Goal: Task Accomplishment & Management: Complete application form

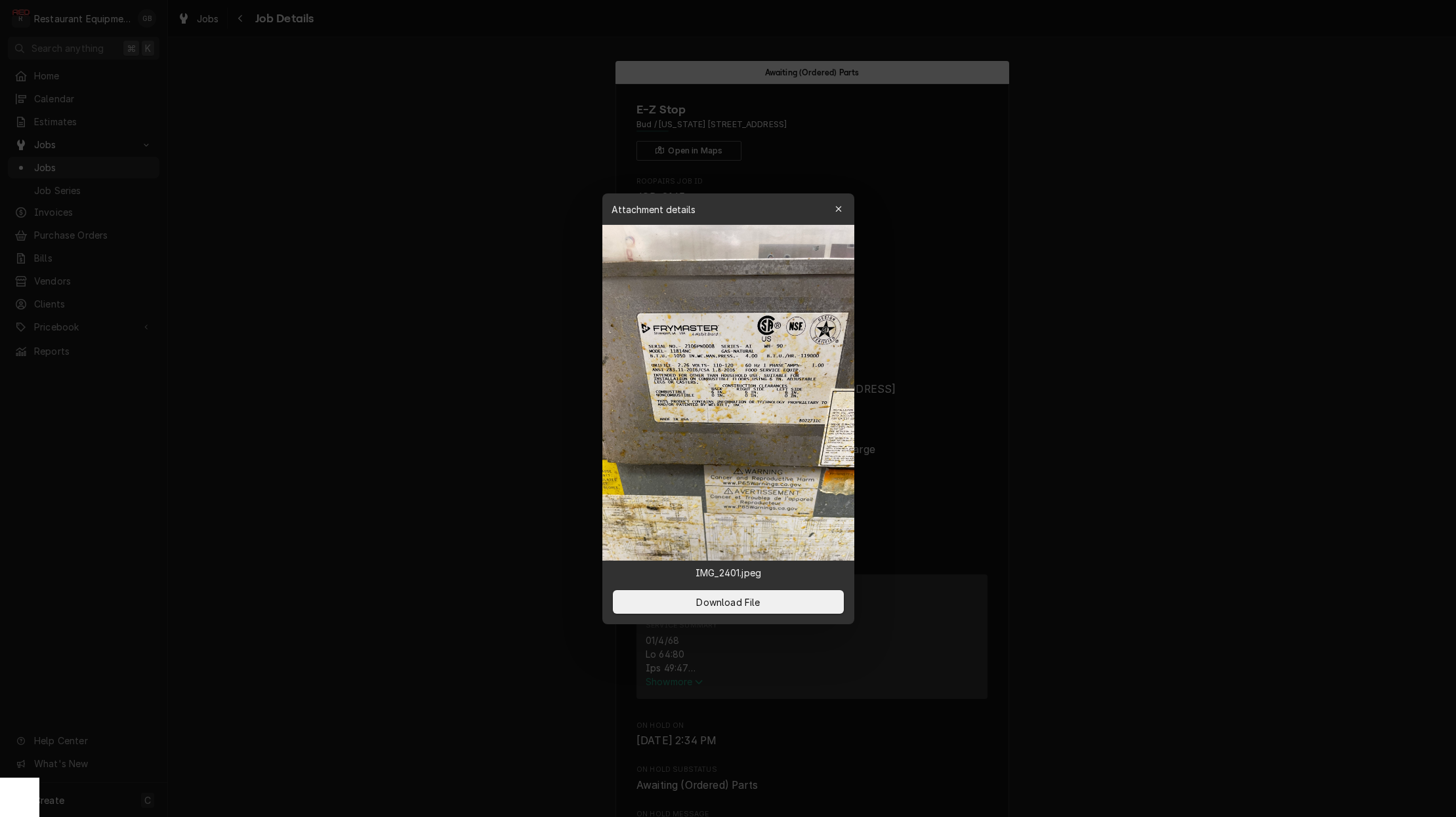
scroll to position [1334, 0]
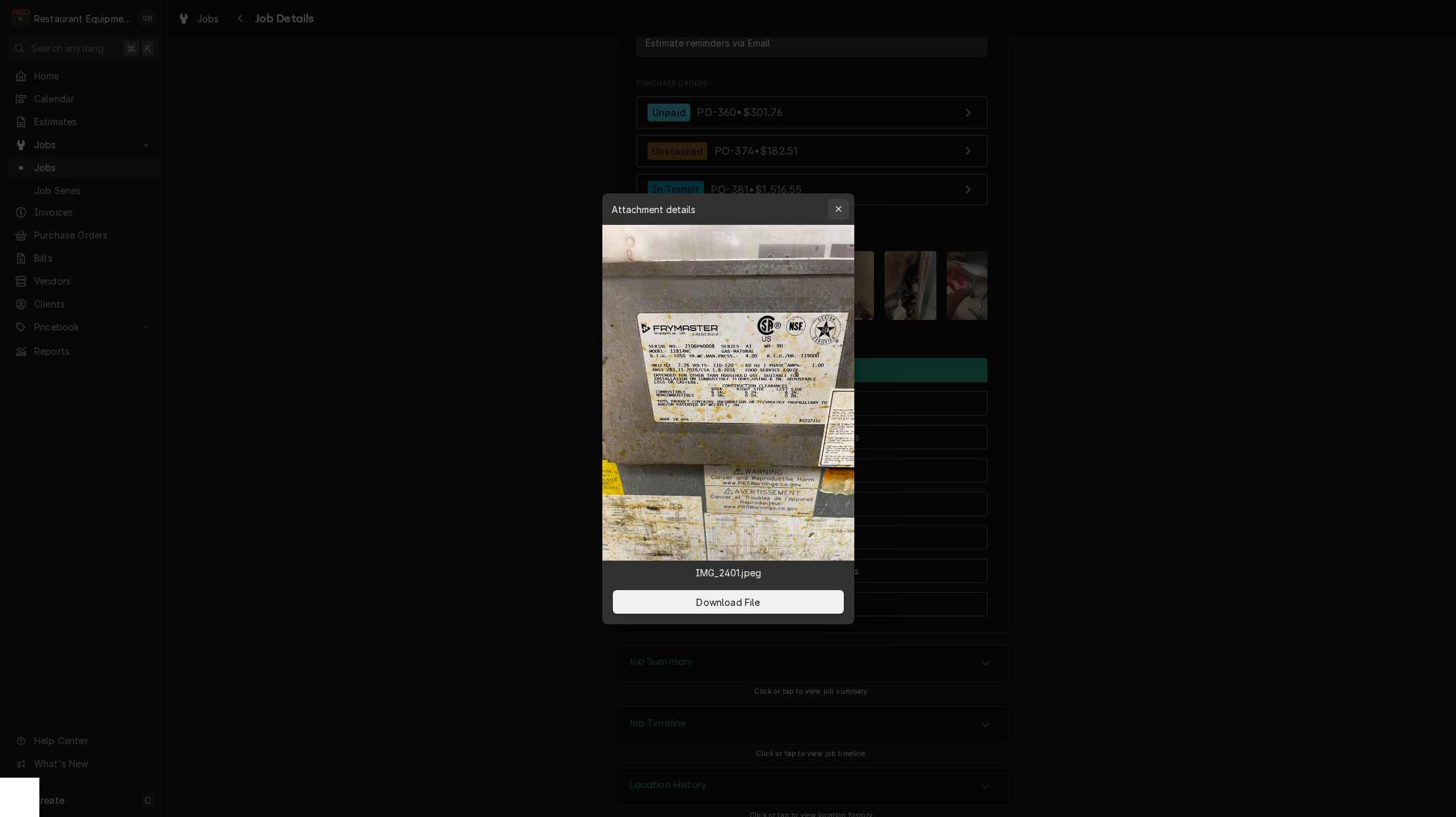
click at [840, 212] on icon "button" at bounding box center [838, 209] width 7 height 9
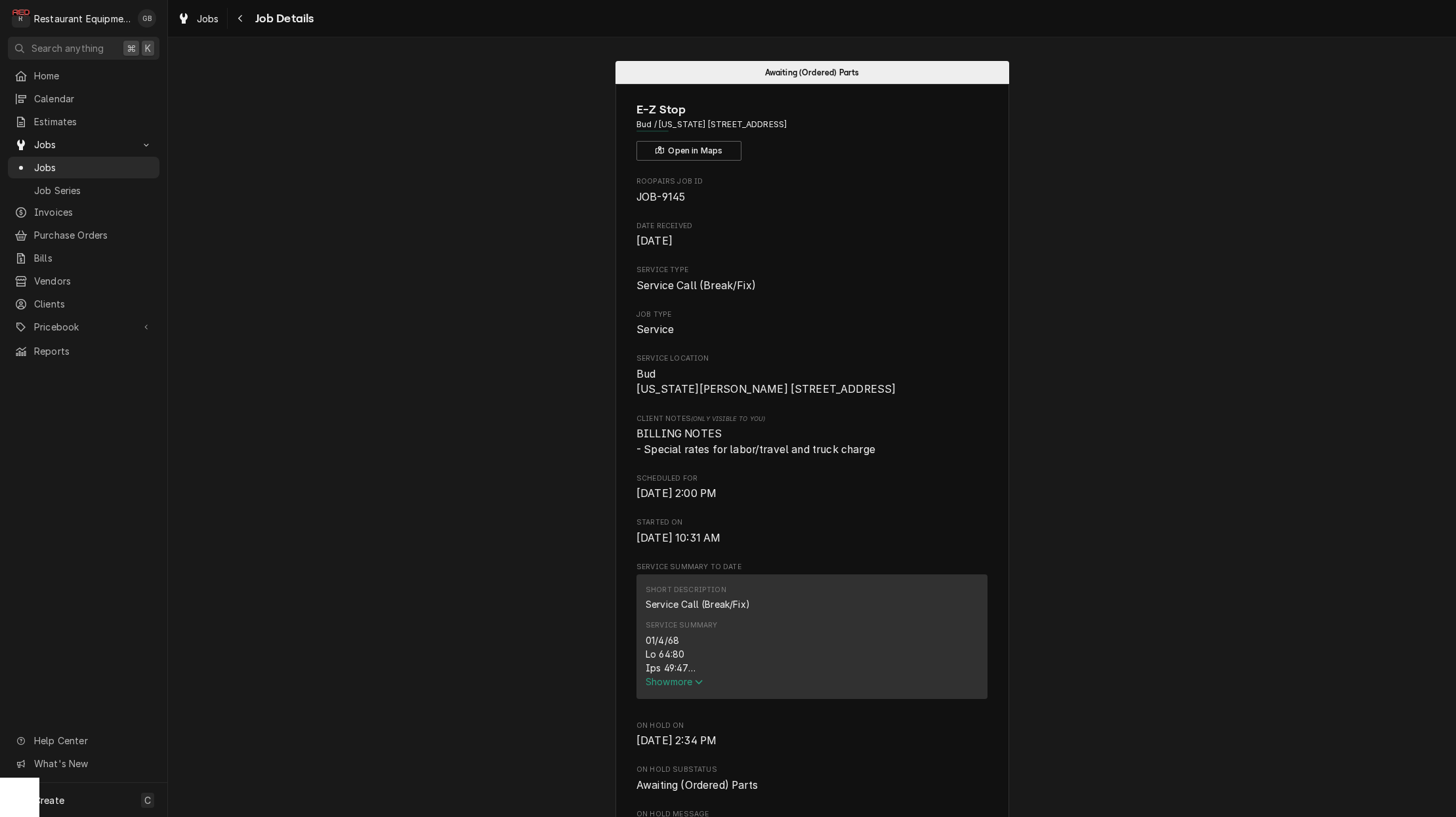
scroll to position [0, 0]
click at [232, 15] on button "Navigate back" at bounding box center [241, 18] width 21 height 21
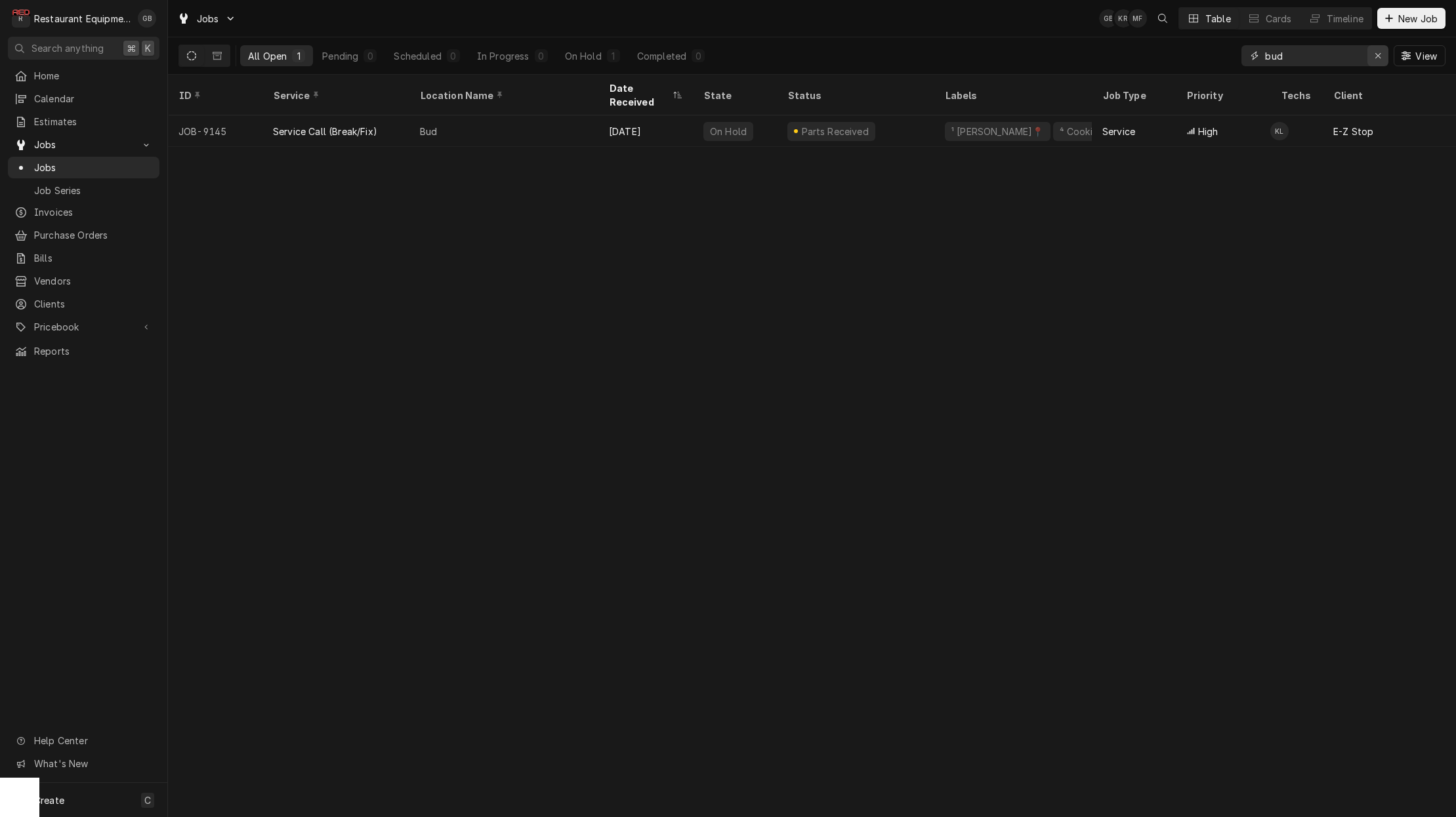
click at [1380, 56] on icon "Erase input" at bounding box center [1378, 56] width 7 height 9
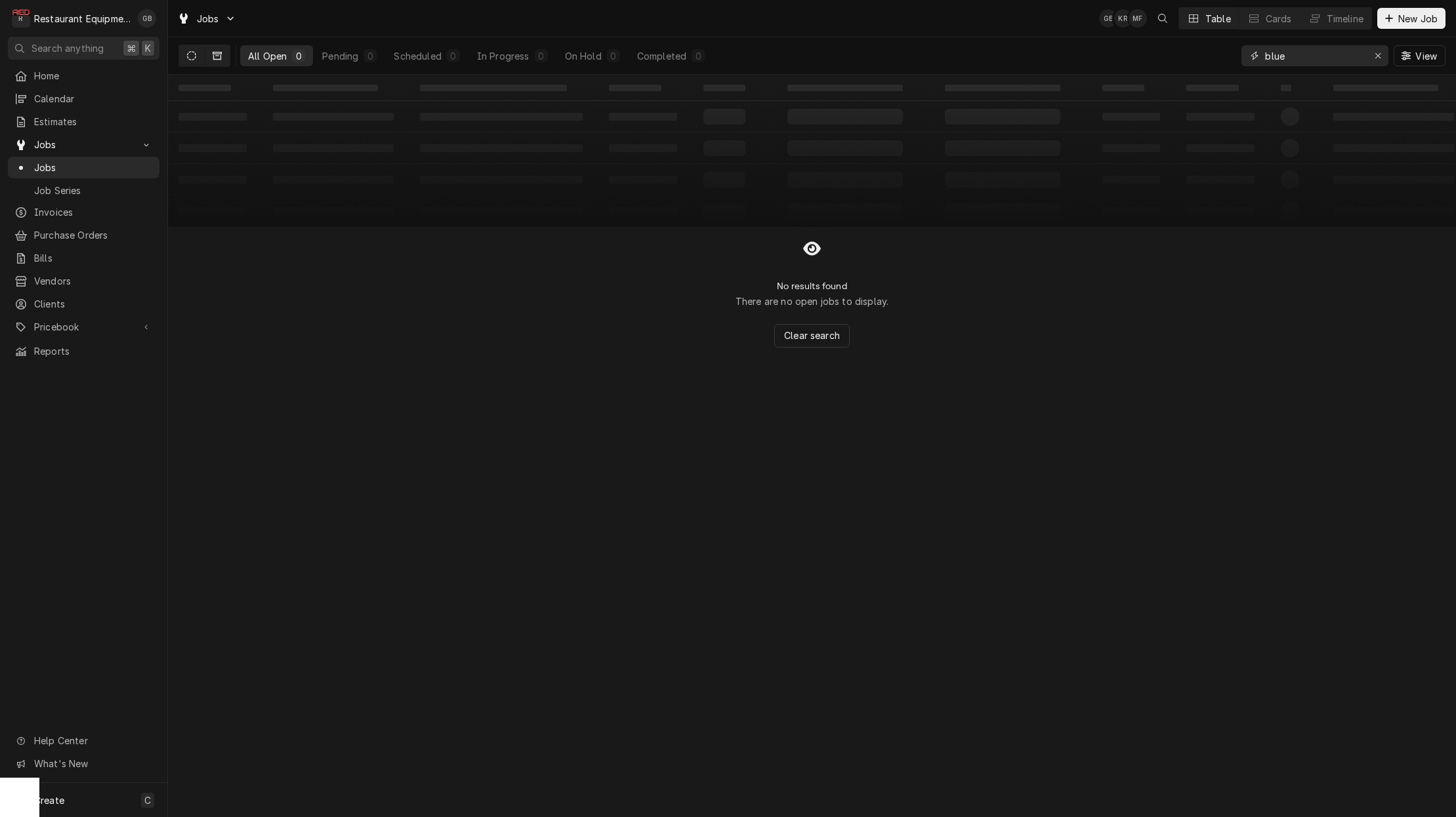
type input "blue"
click at [209, 53] on button "Dynamic Content Wrapper" at bounding box center [217, 55] width 25 height 21
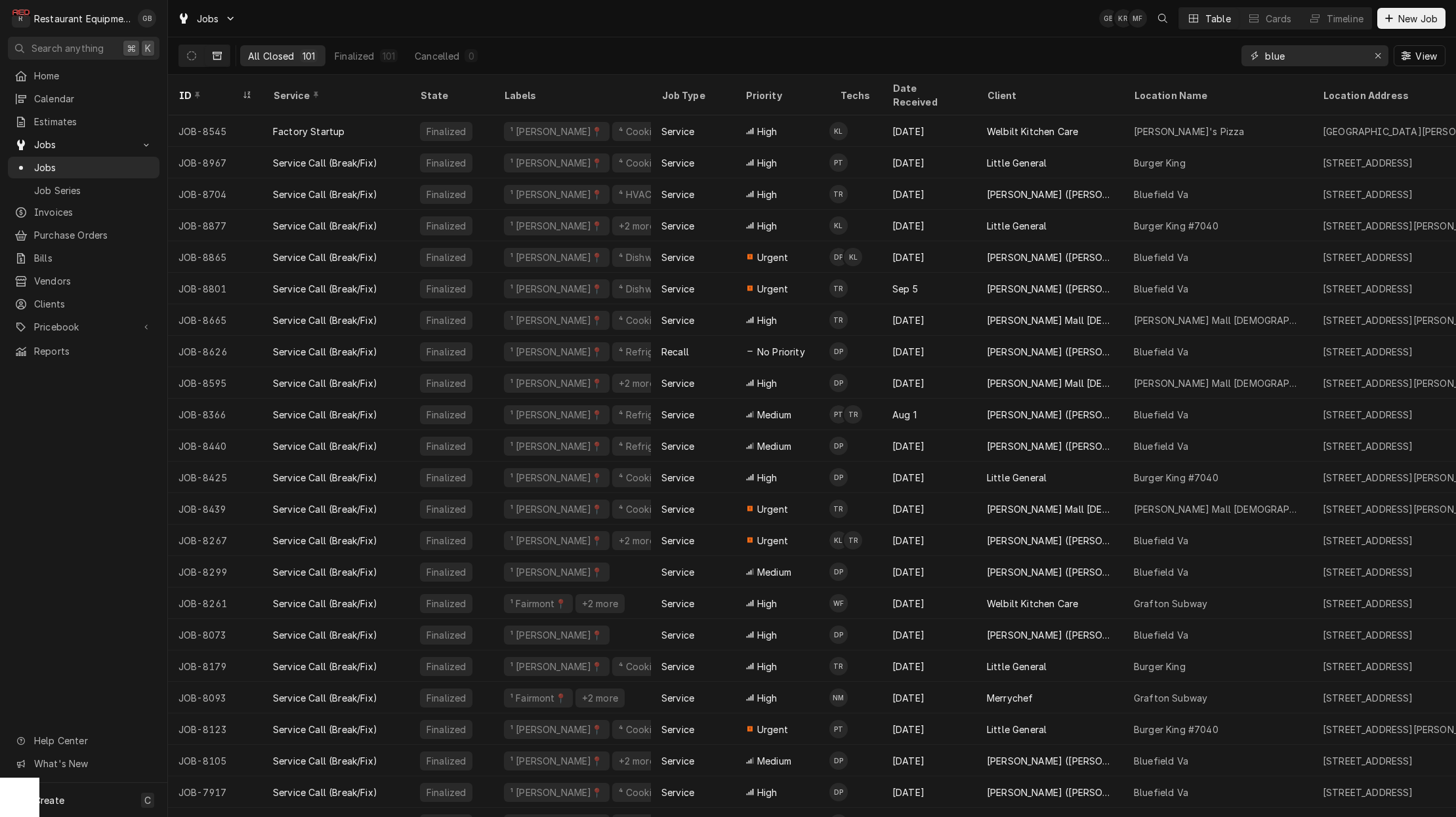
click at [1290, 59] on input "blue" at bounding box center [1315, 55] width 98 height 21
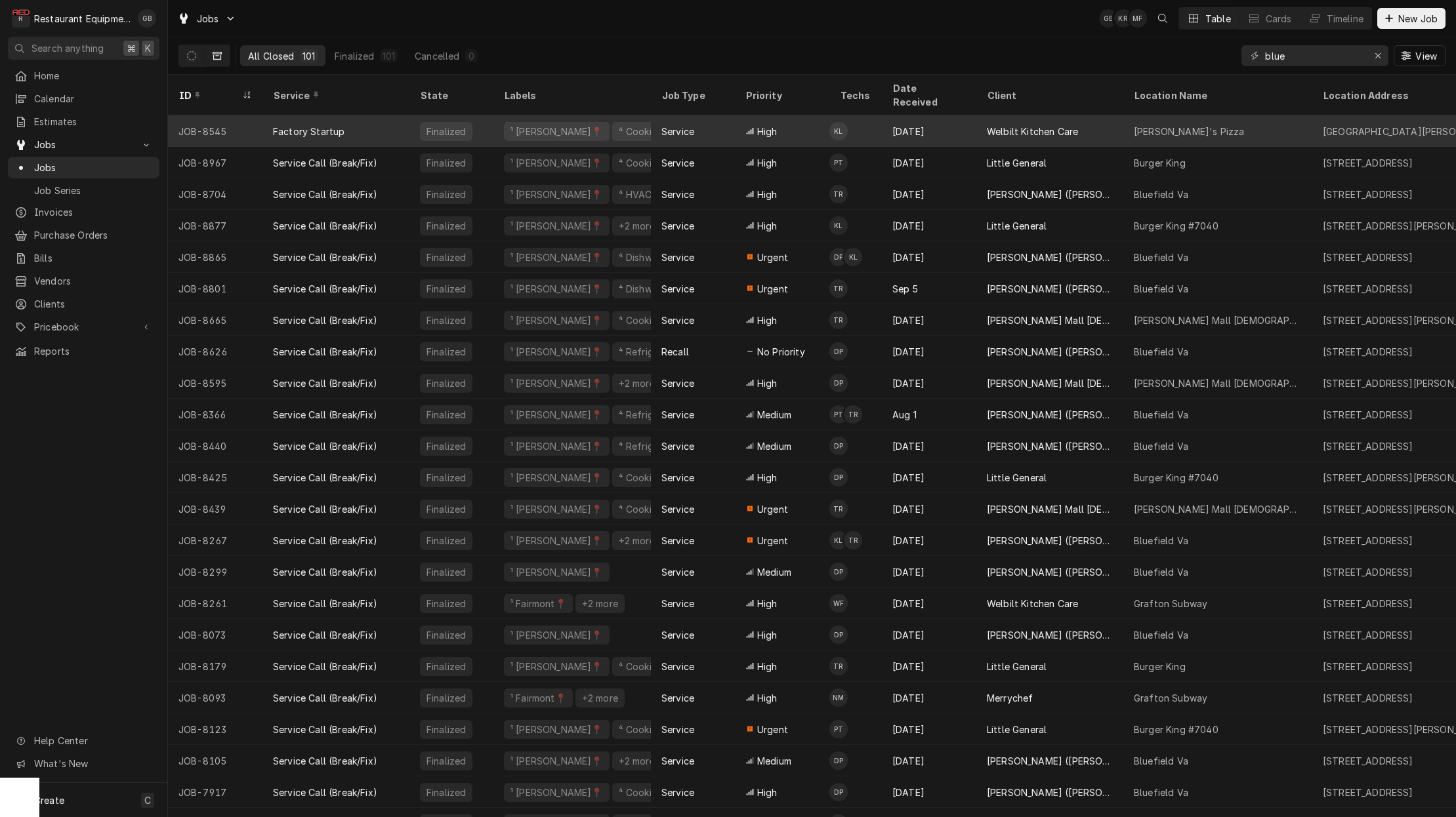
click at [685, 125] on div "Service" at bounding box center [678, 131] width 33 height 13
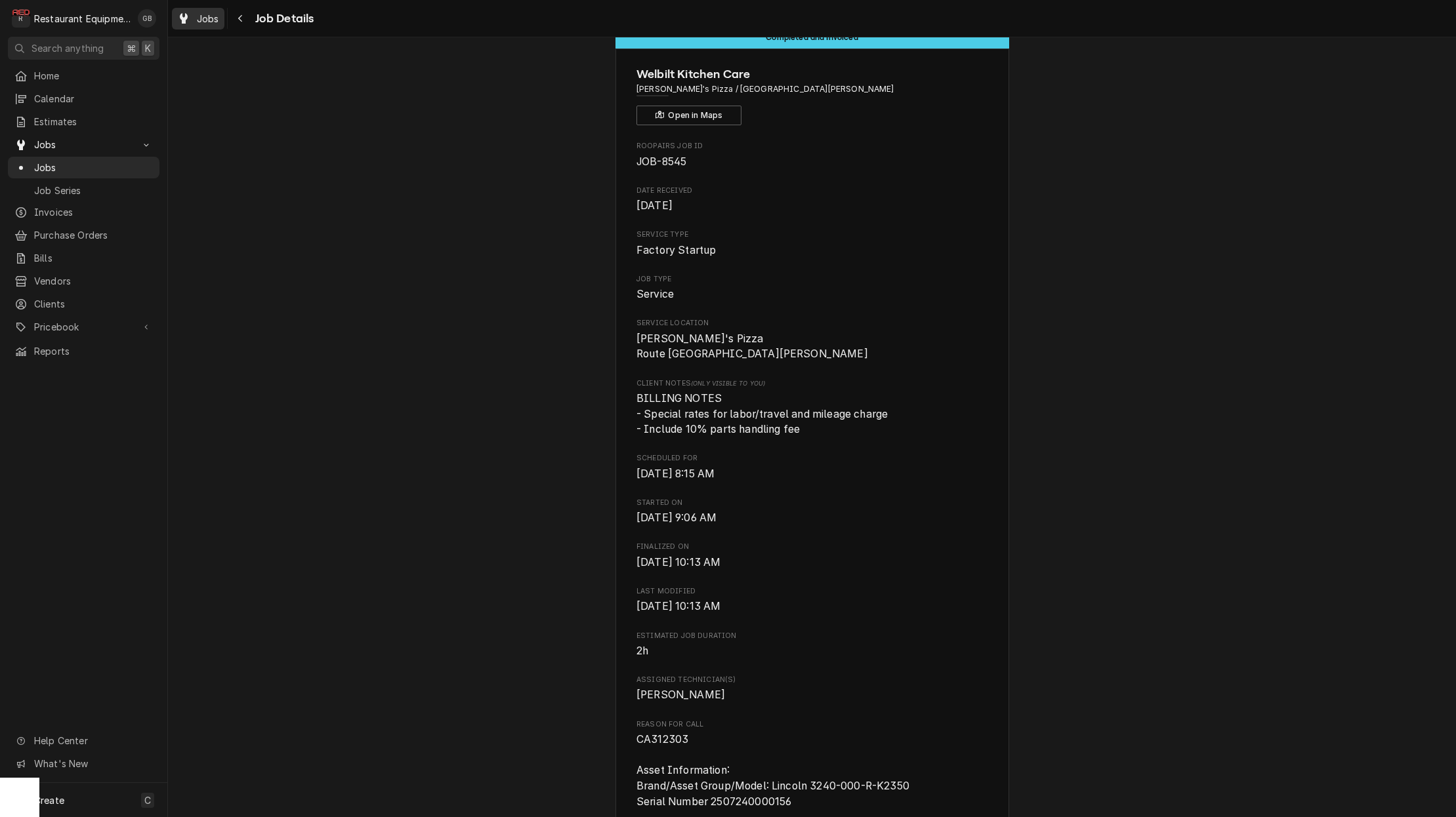
scroll to position [1, 0]
click at [236, 18] on div "Navigate back" at bounding box center [241, 18] width 13 height 13
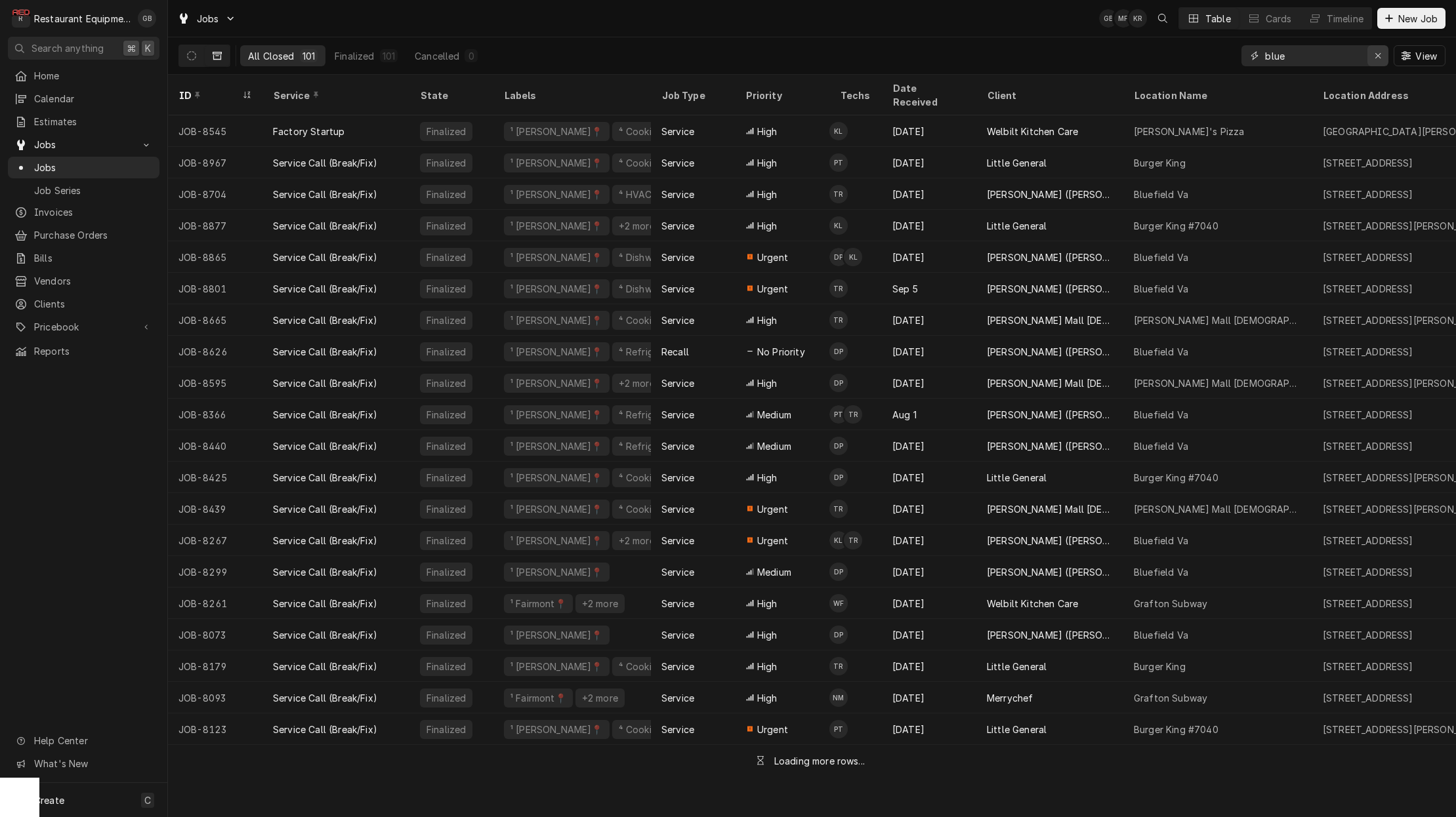
click at [1371, 61] on div "Erase input" at bounding box center [1377, 55] width 13 height 13
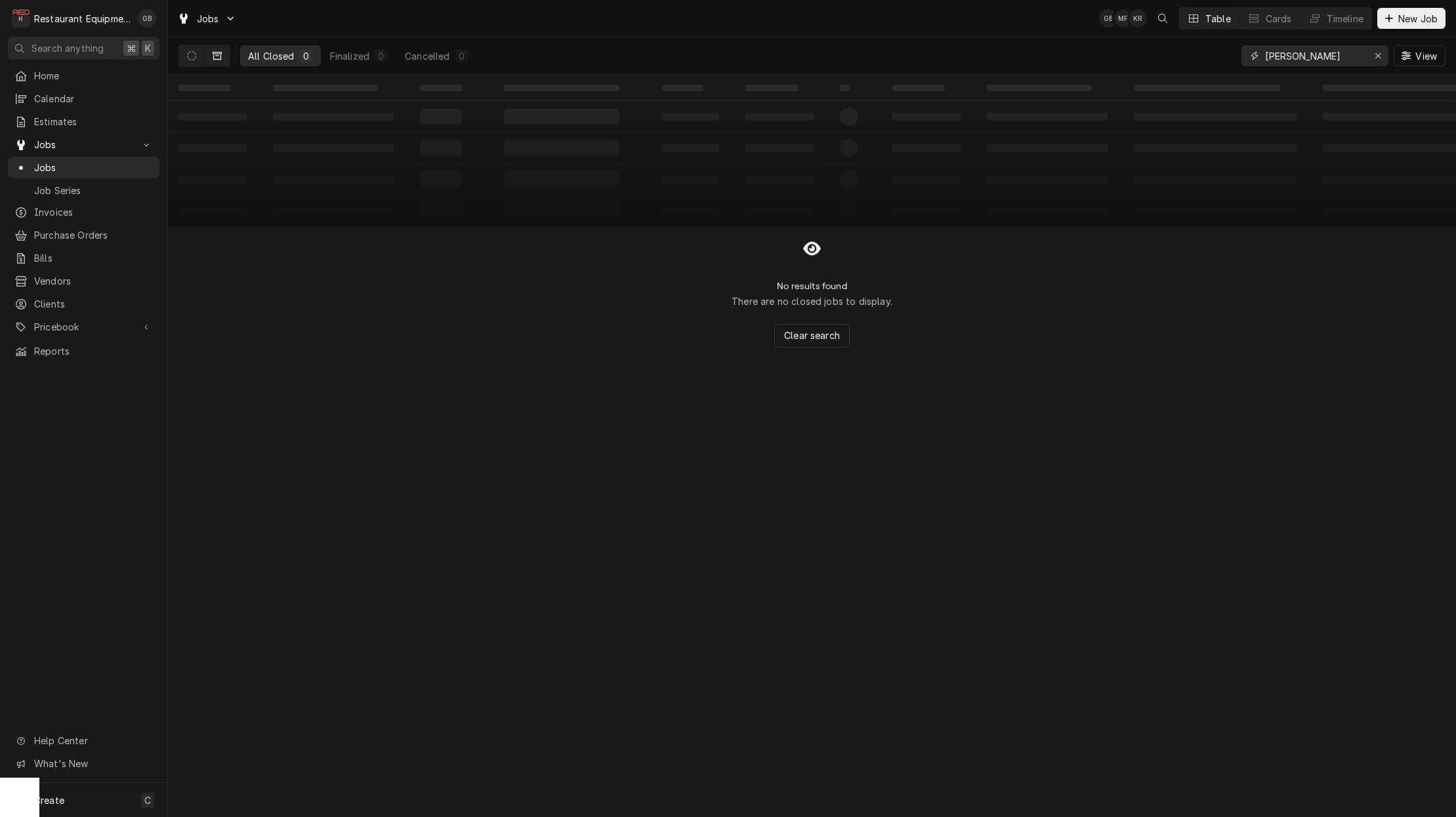
type input "tubers"
drag, startPoint x: 1298, startPoint y: 62, endPoint x: 1374, endPoint y: 55, distance: 76.3
click at [1374, 55] on icon "Erase input" at bounding box center [1378, 56] width 7 height 9
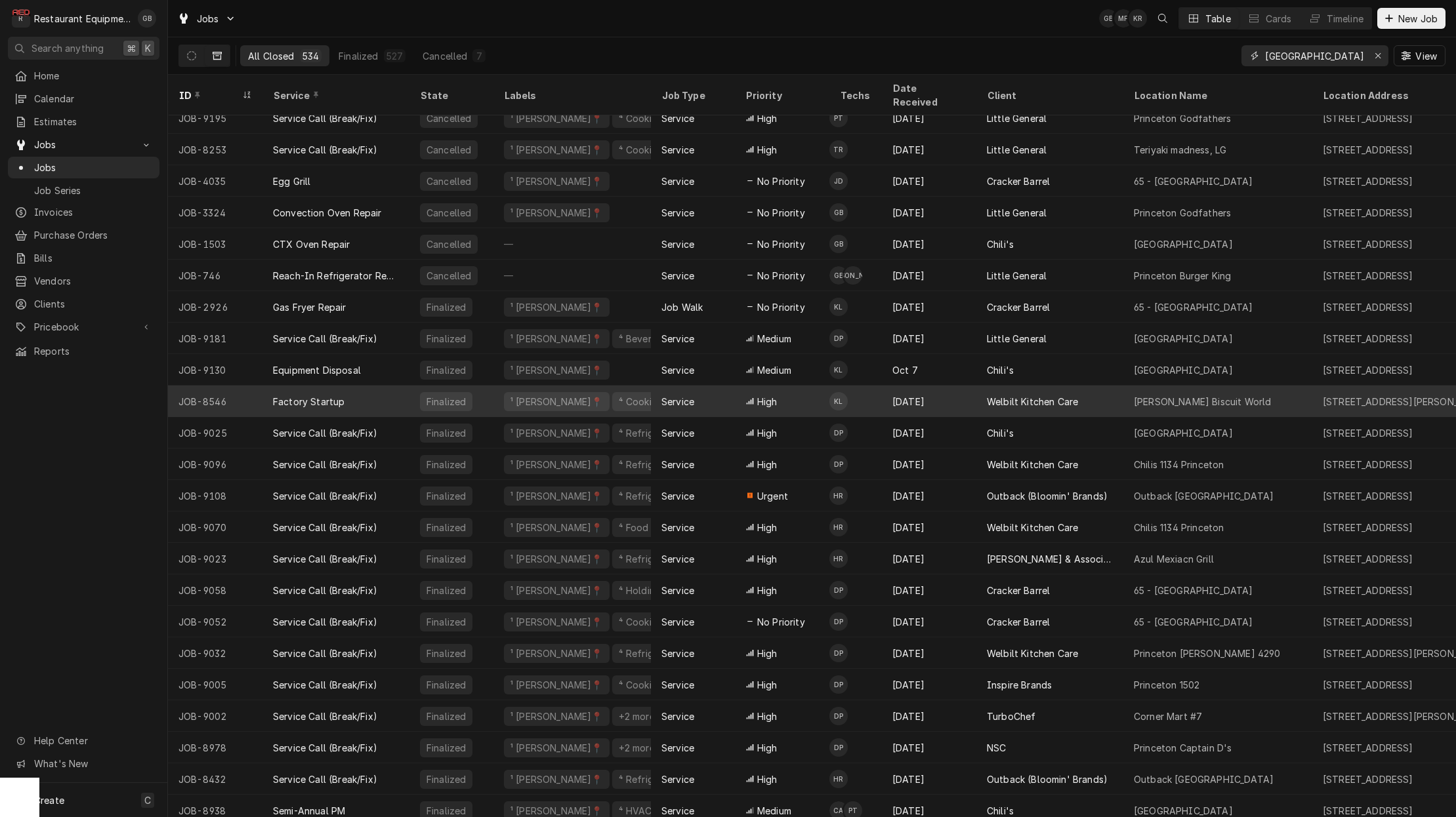
scroll to position [44, 0]
type input "Princeton"
click at [840, 392] on div "Kaleb Lewis's Avatar" at bounding box center [838, 401] width 18 height 18
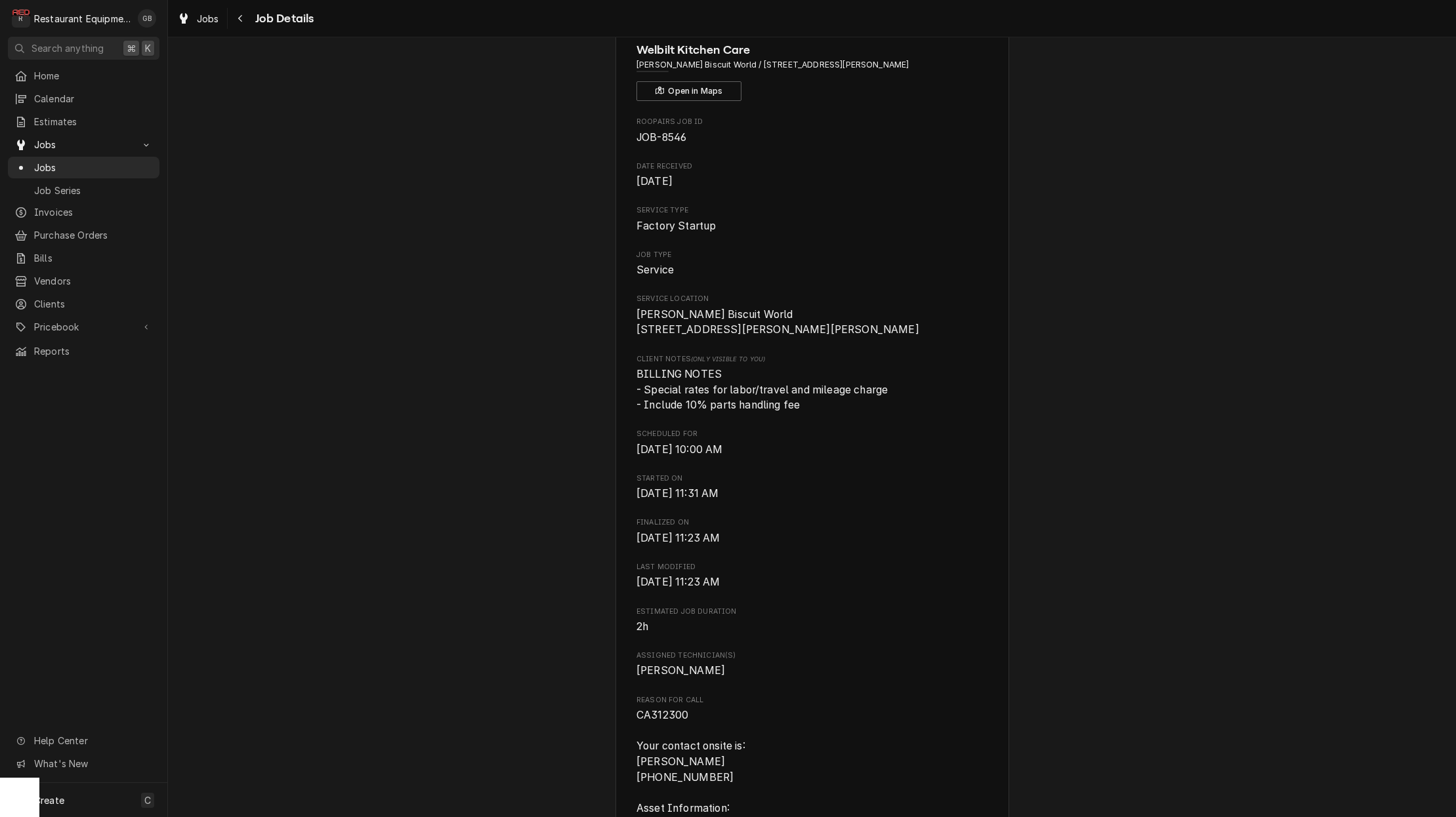
scroll to position [76, 0]
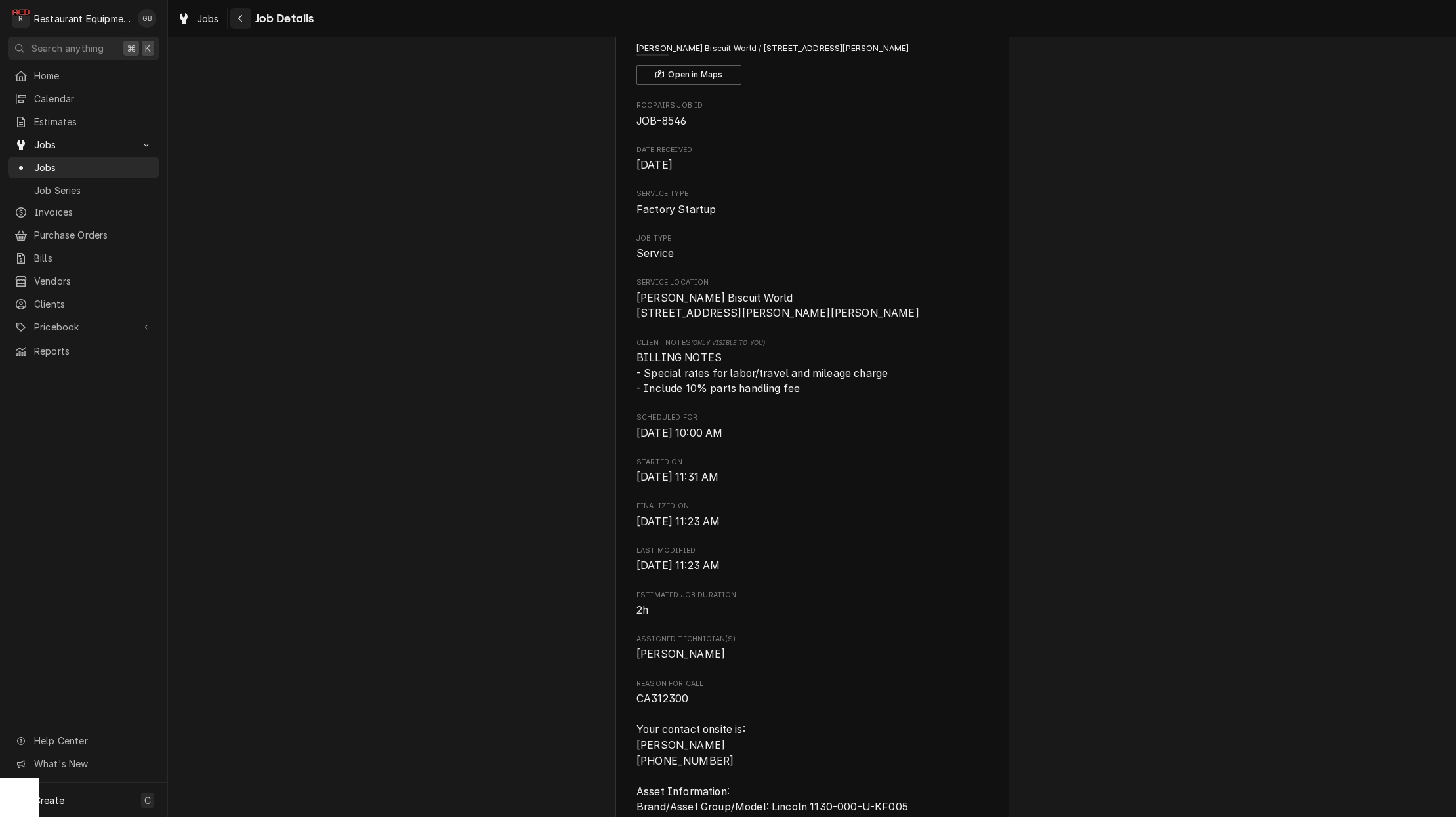
click at [235, 16] on div "Navigate back" at bounding box center [241, 18] width 13 height 13
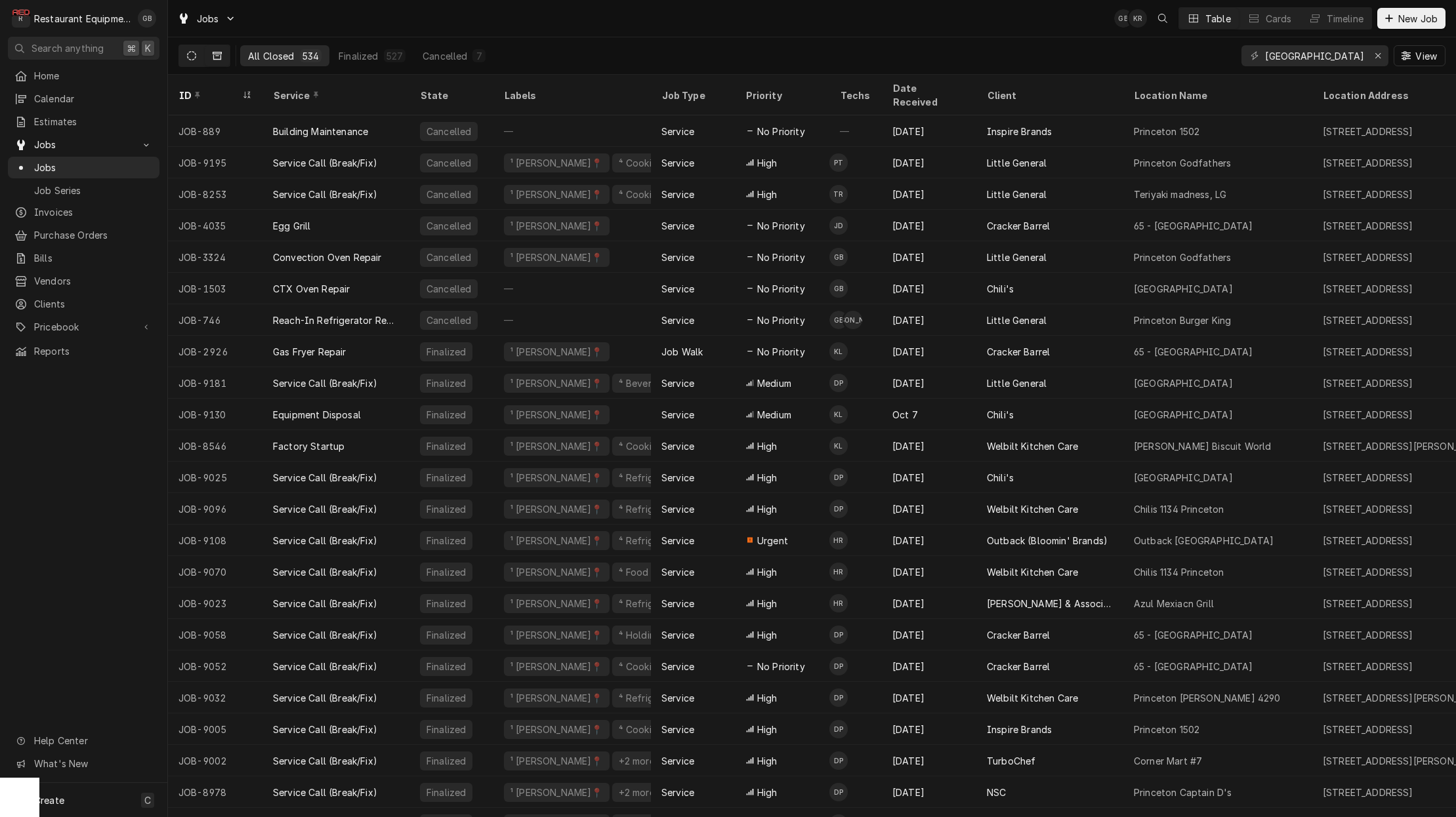
click at [188, 59] on icon "Dynamic Content Wrapper" at bounding box center [192, 56] width 9 height 9
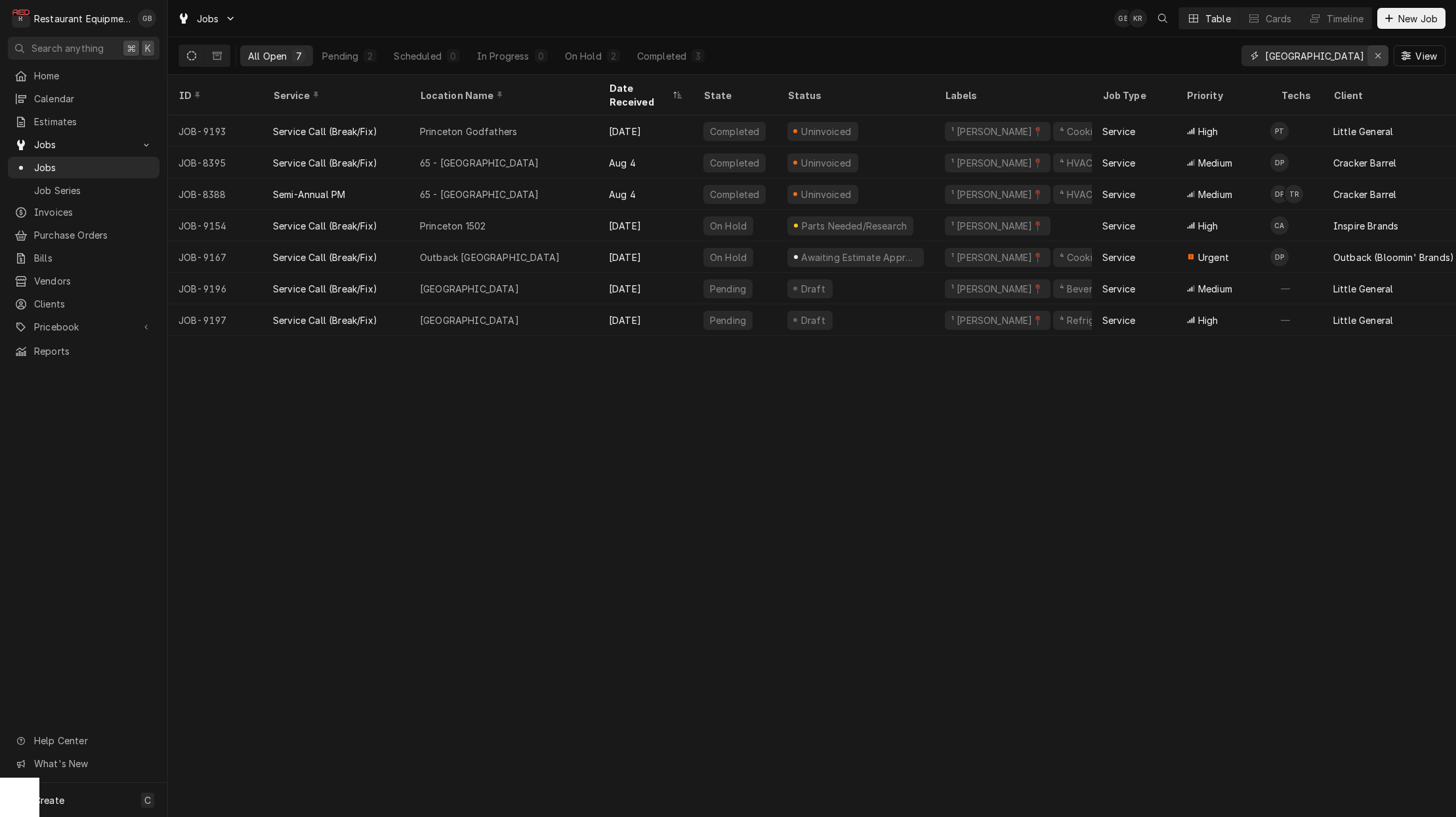
click at [1383, 59] on div "Erase input" at bounding box center [1377, 55] width 13 height 13
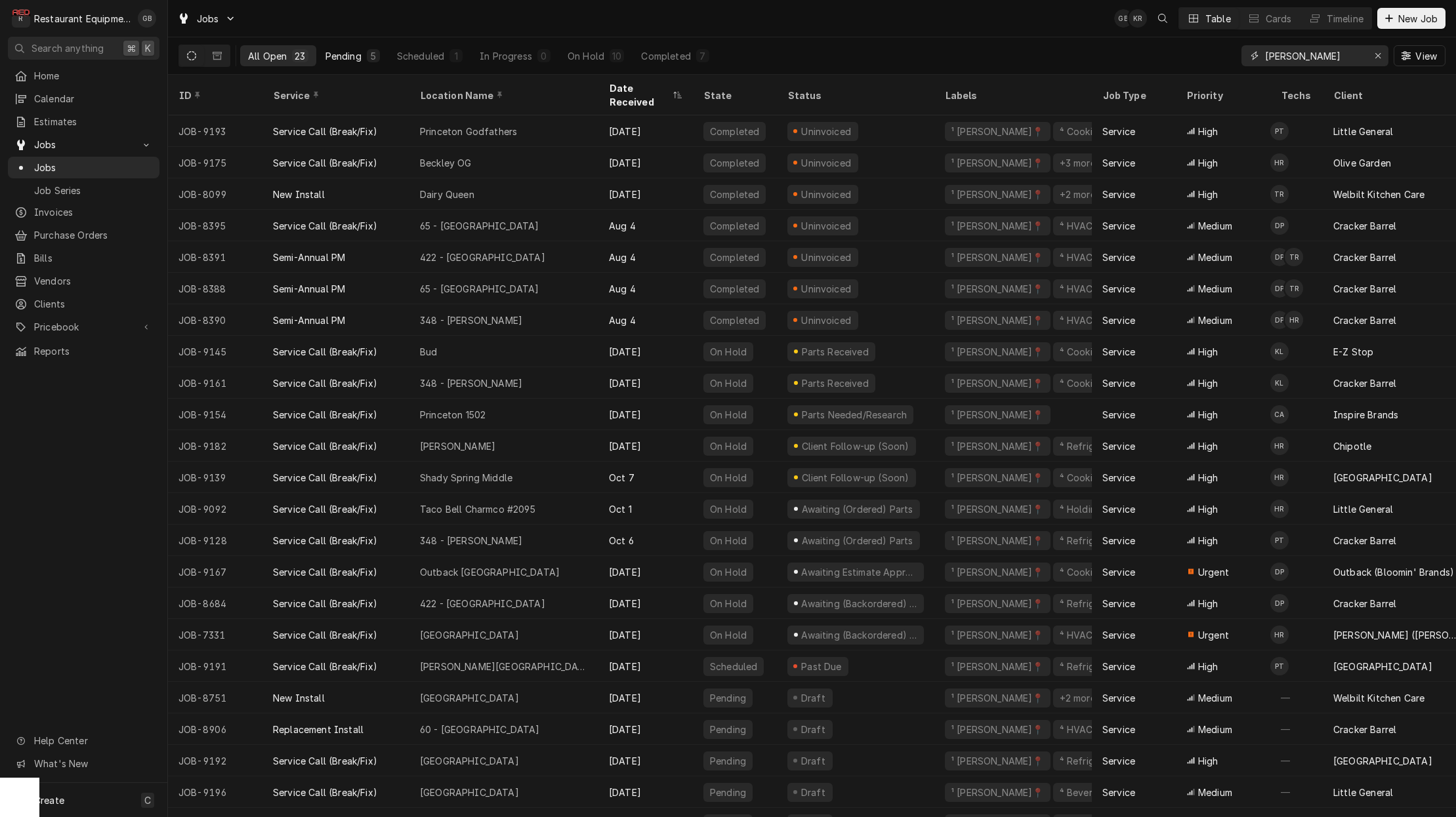
type input "beckley"
click at [348, 58] on div "Pending" at bounding box center [344, 56] width 36 height 13
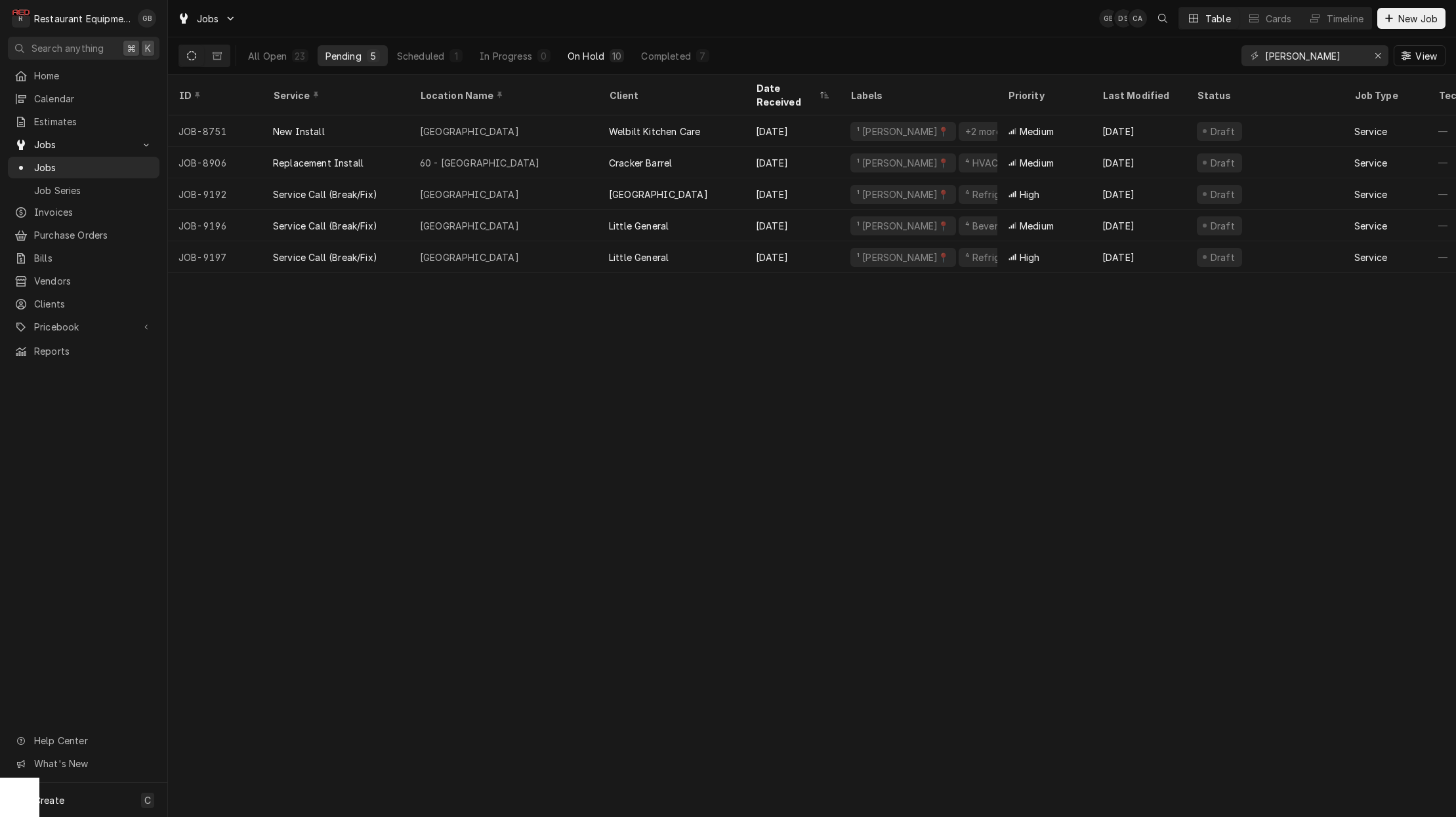
click at [570, 60] on div "On Hold" at bounding box center [585, 56] width 37 height 13
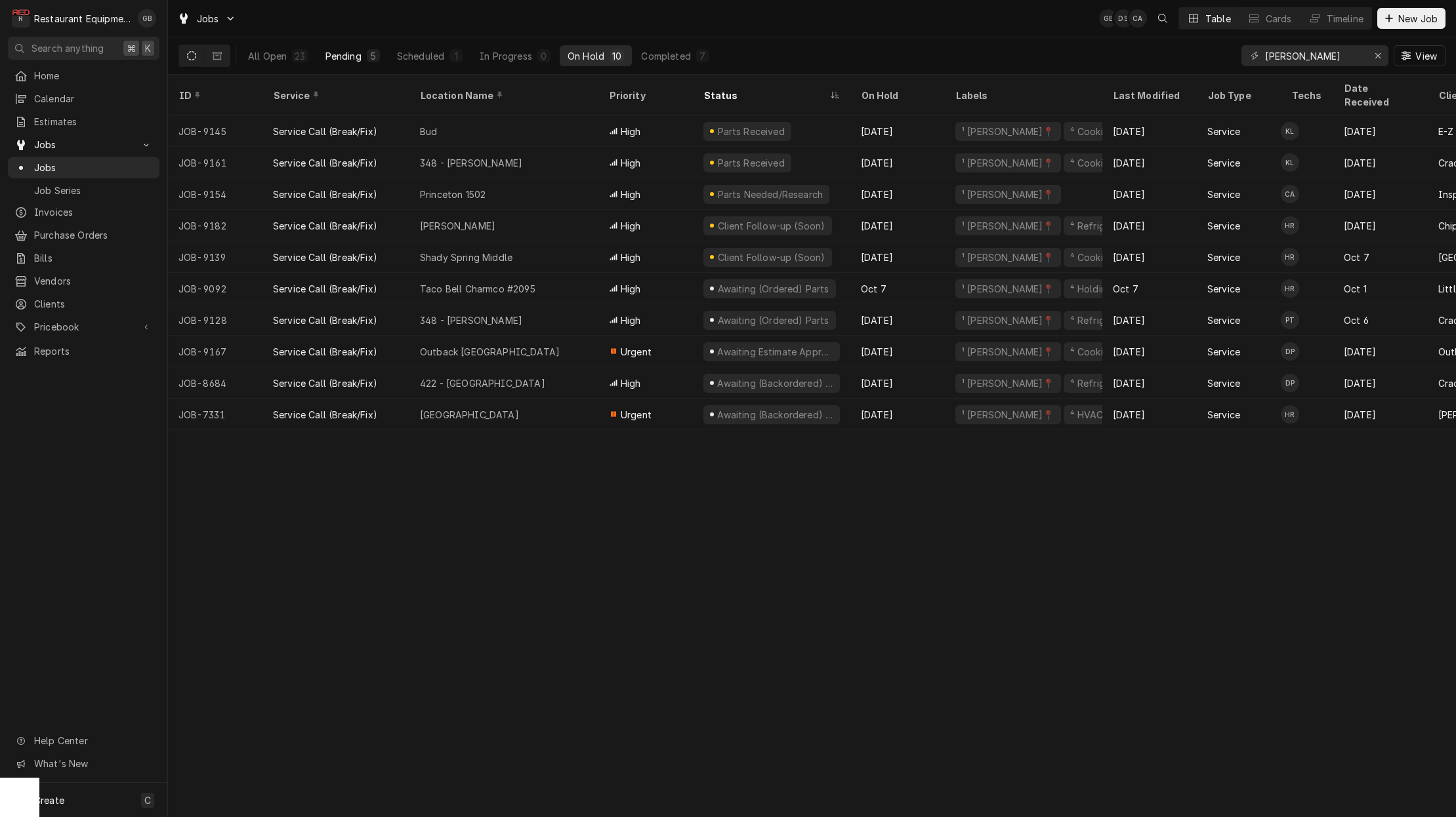
click at [353, 51] on div "Pending" at bounding box center [344, 56] width 36 height 13
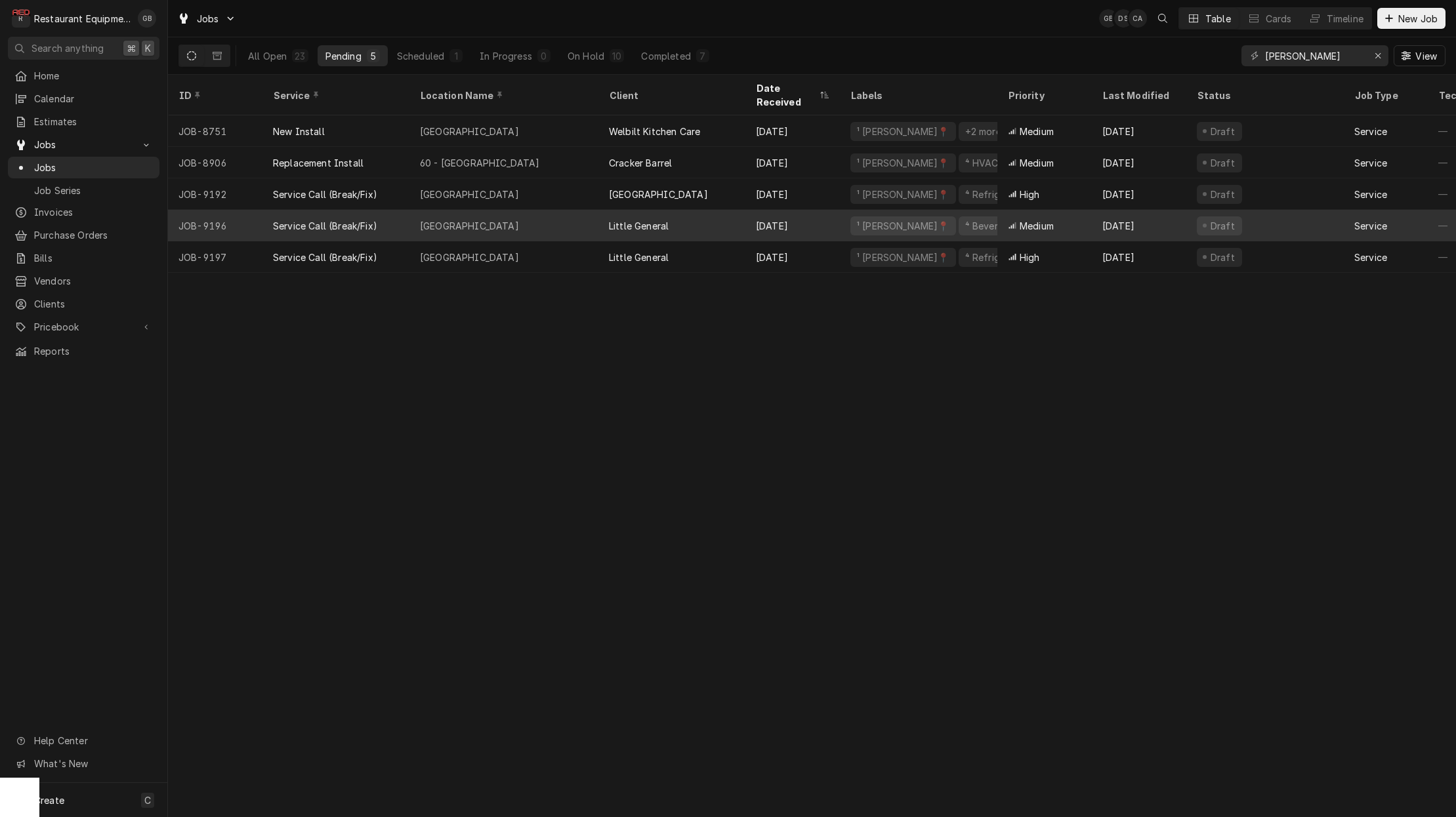
click at [486, 213] on div "[GEOGRAPHIC_DATA]" at bounding box center [504, 226] width 189 height 32
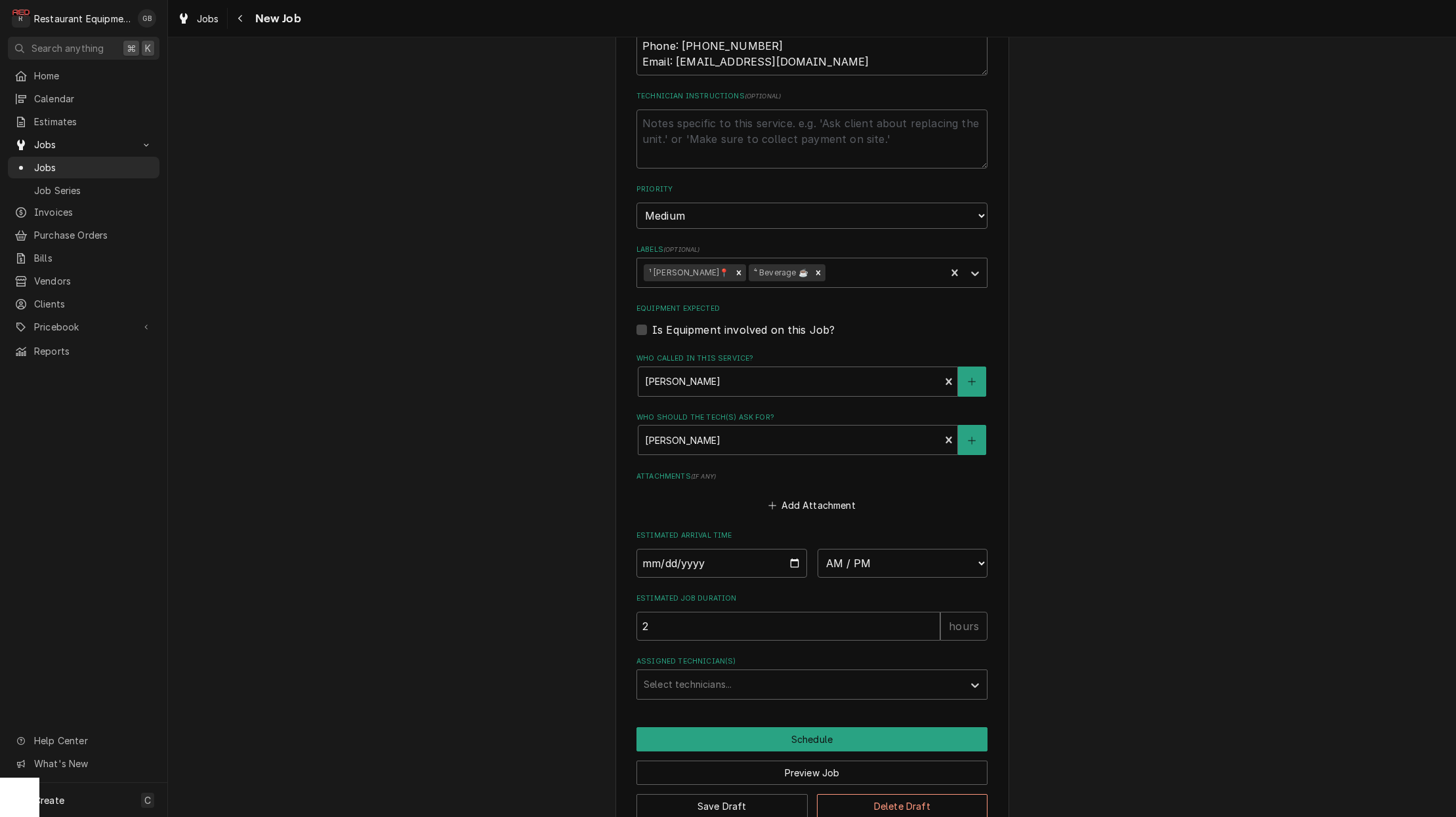
scroll to position [797, 0]
click at [659, 550] on input "Date" at bounding box center [722, 564] width 170 height 29
type input "2025-10-15"
type textarea "x"
select select "09:00:00"
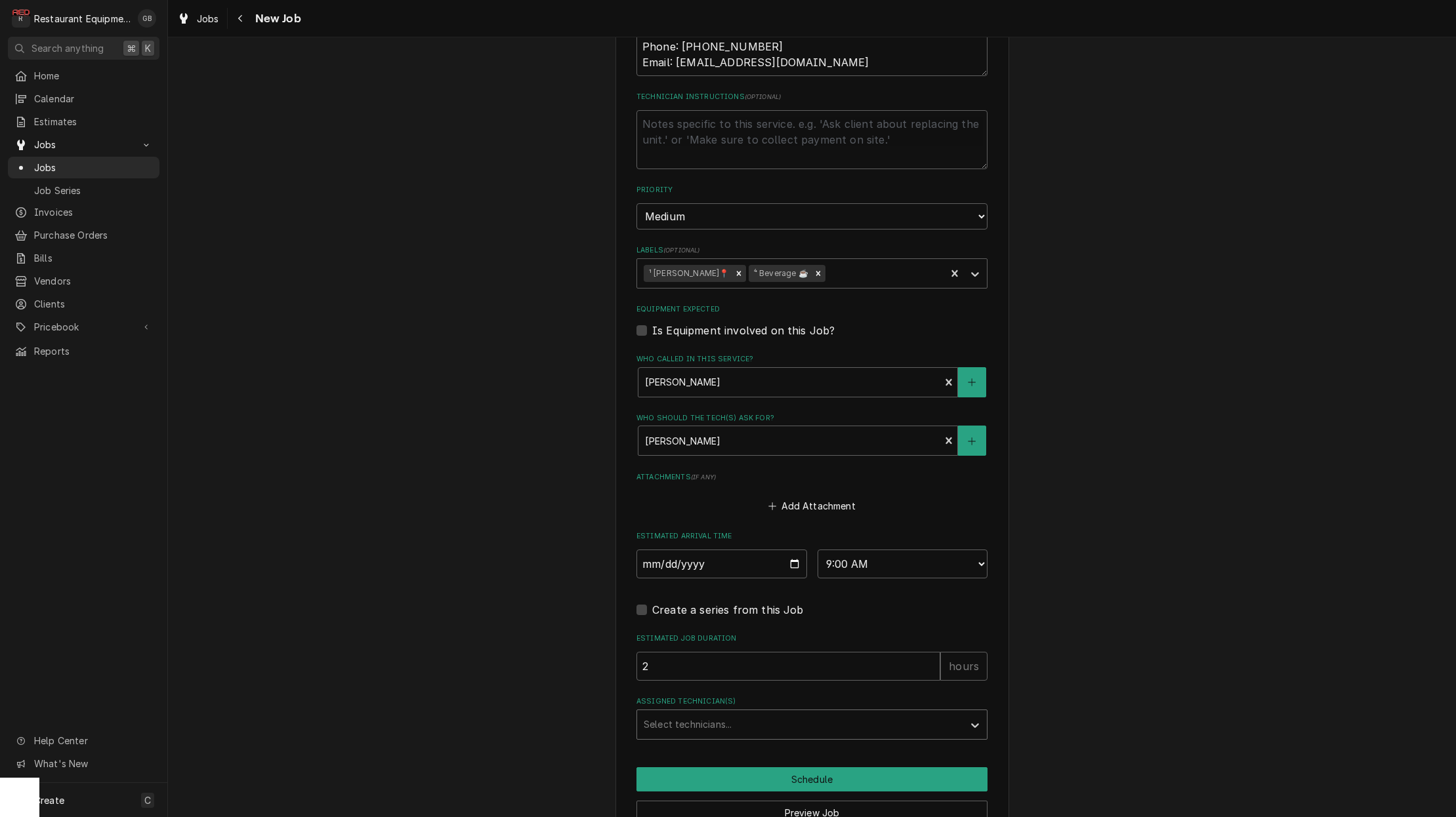
drag, startPoint x: 809, startPoint y: 698, endPoint x: 817, endPoint y: 707, distance: 12.0
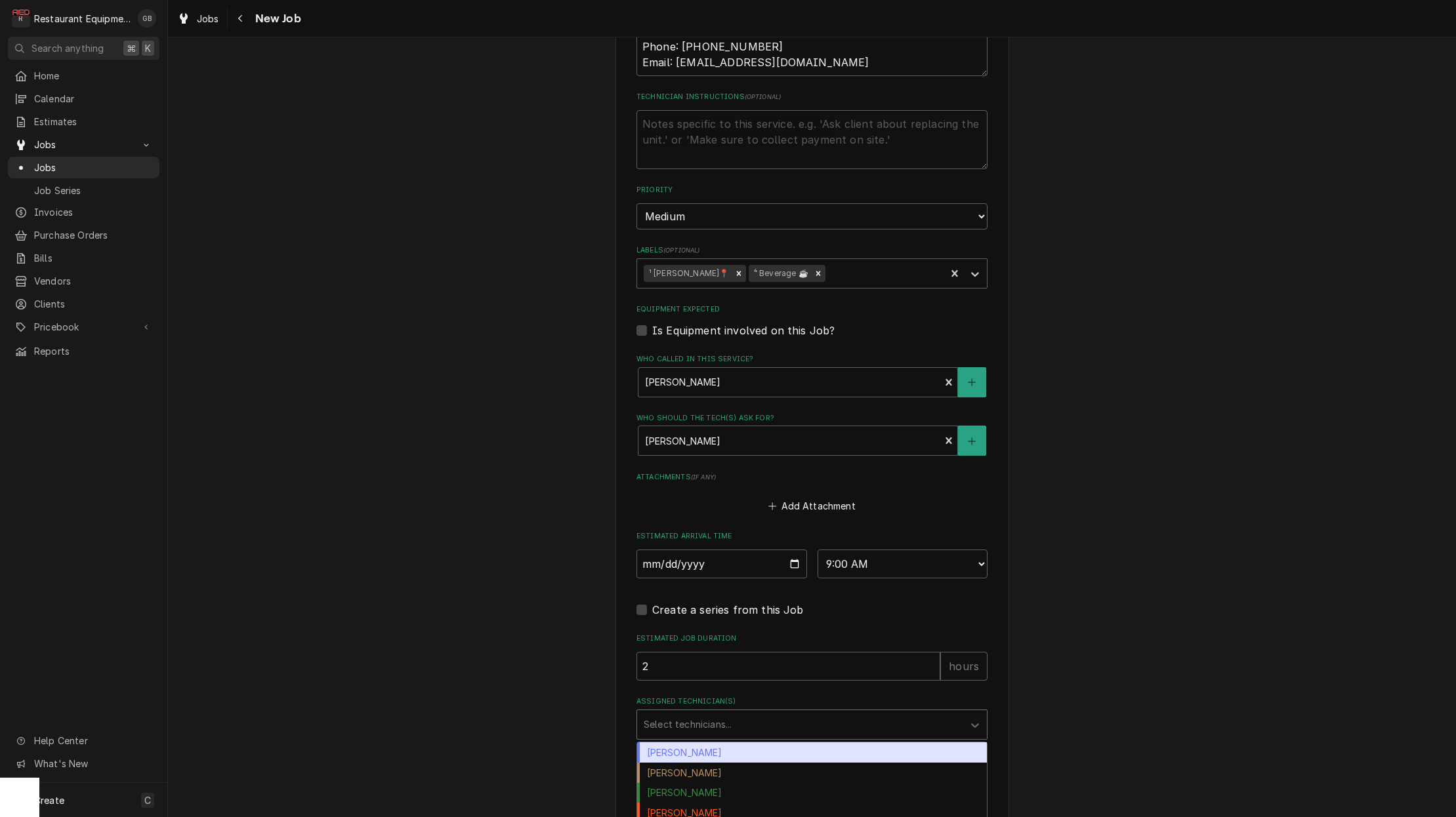
click at [817, 711] on div "Select technicians..." at bounding box center [800, 725] width 326 height 29
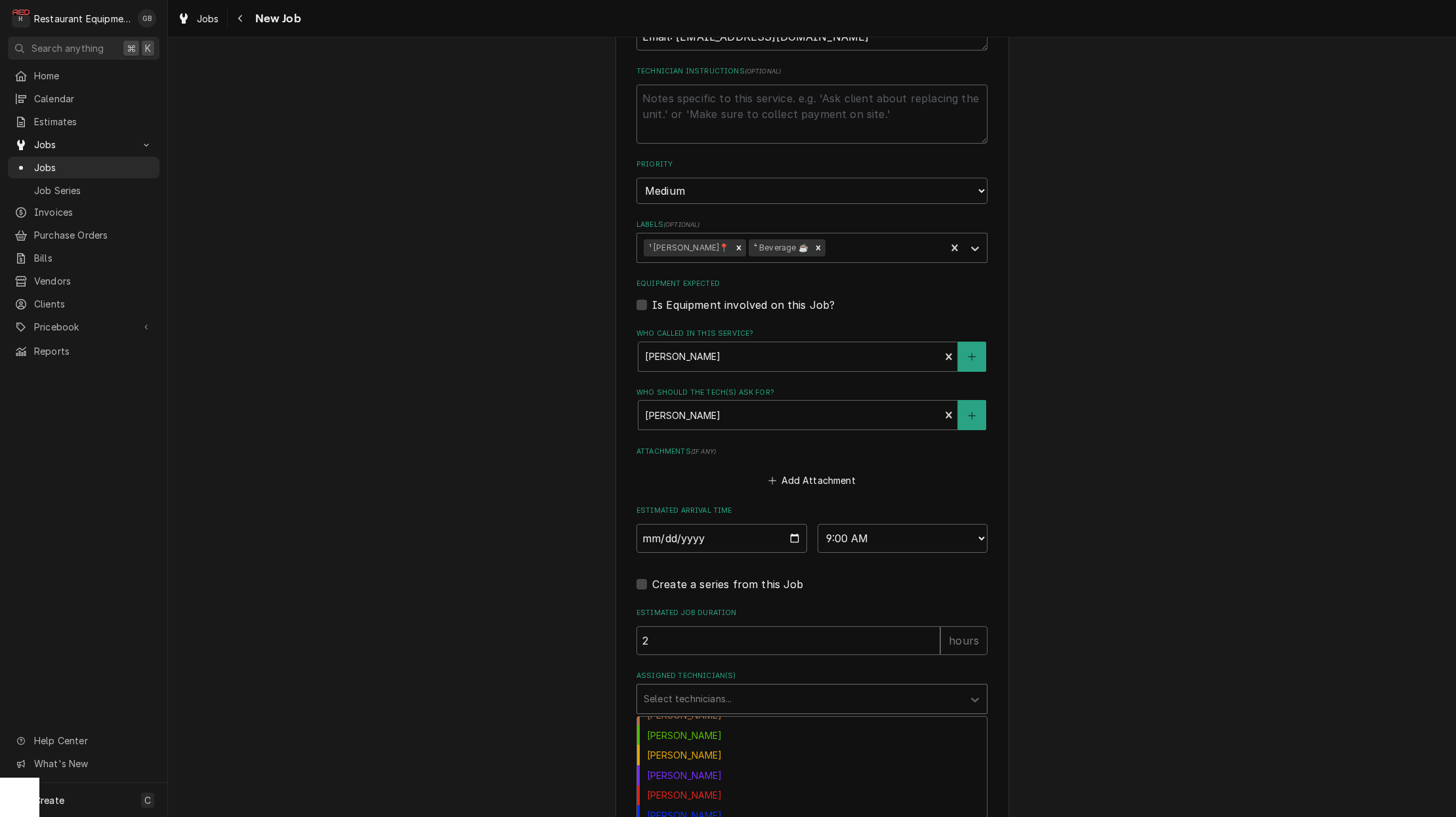
scroll to position [131, 0]
click at [714, 766] on div "Kaleb Lewis" at bounding box center [812, 777] width 350 height 20
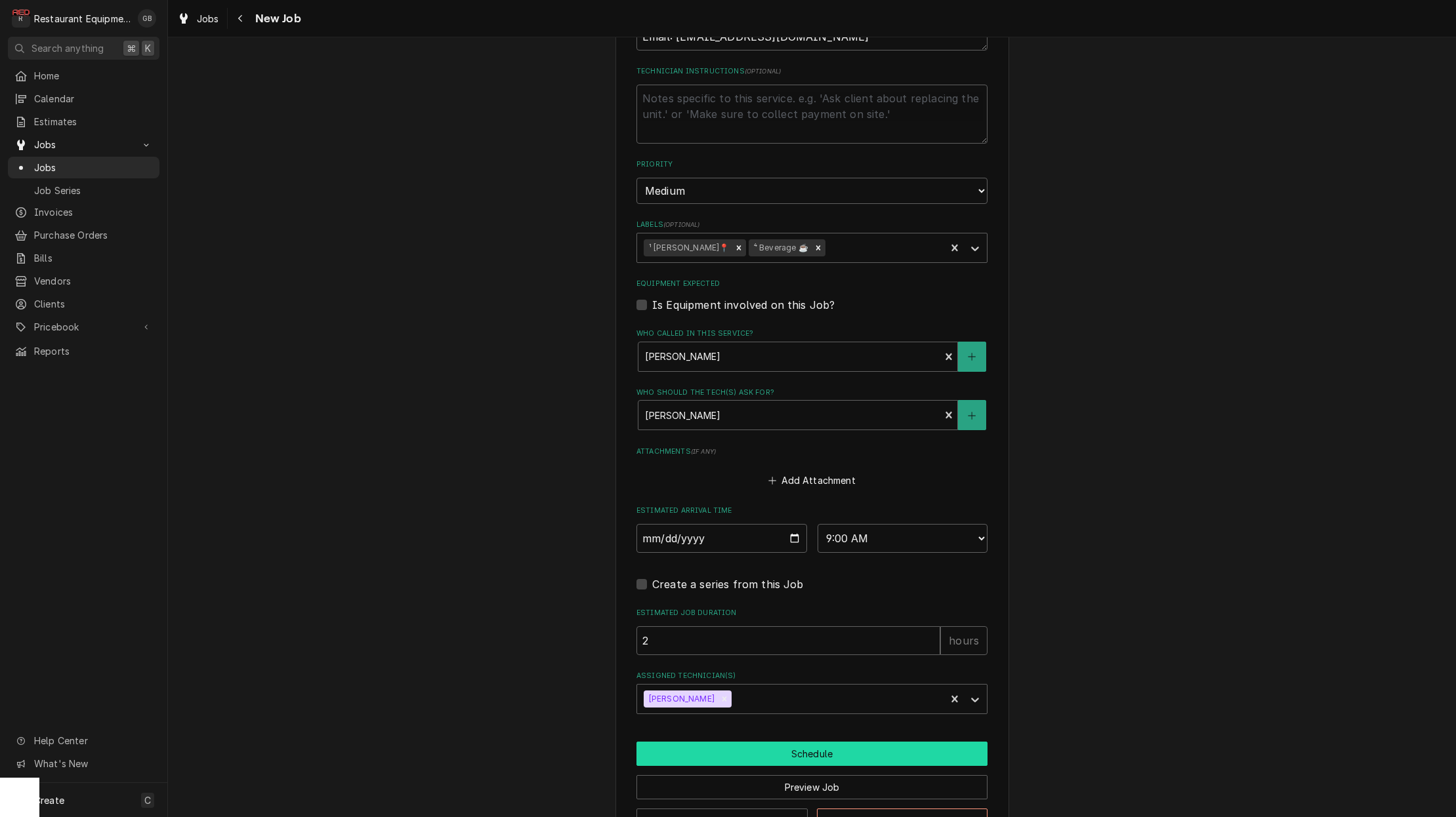
click at [784, 742] on button "Schedule" at bounding box center [812, 754] width 351 height 24
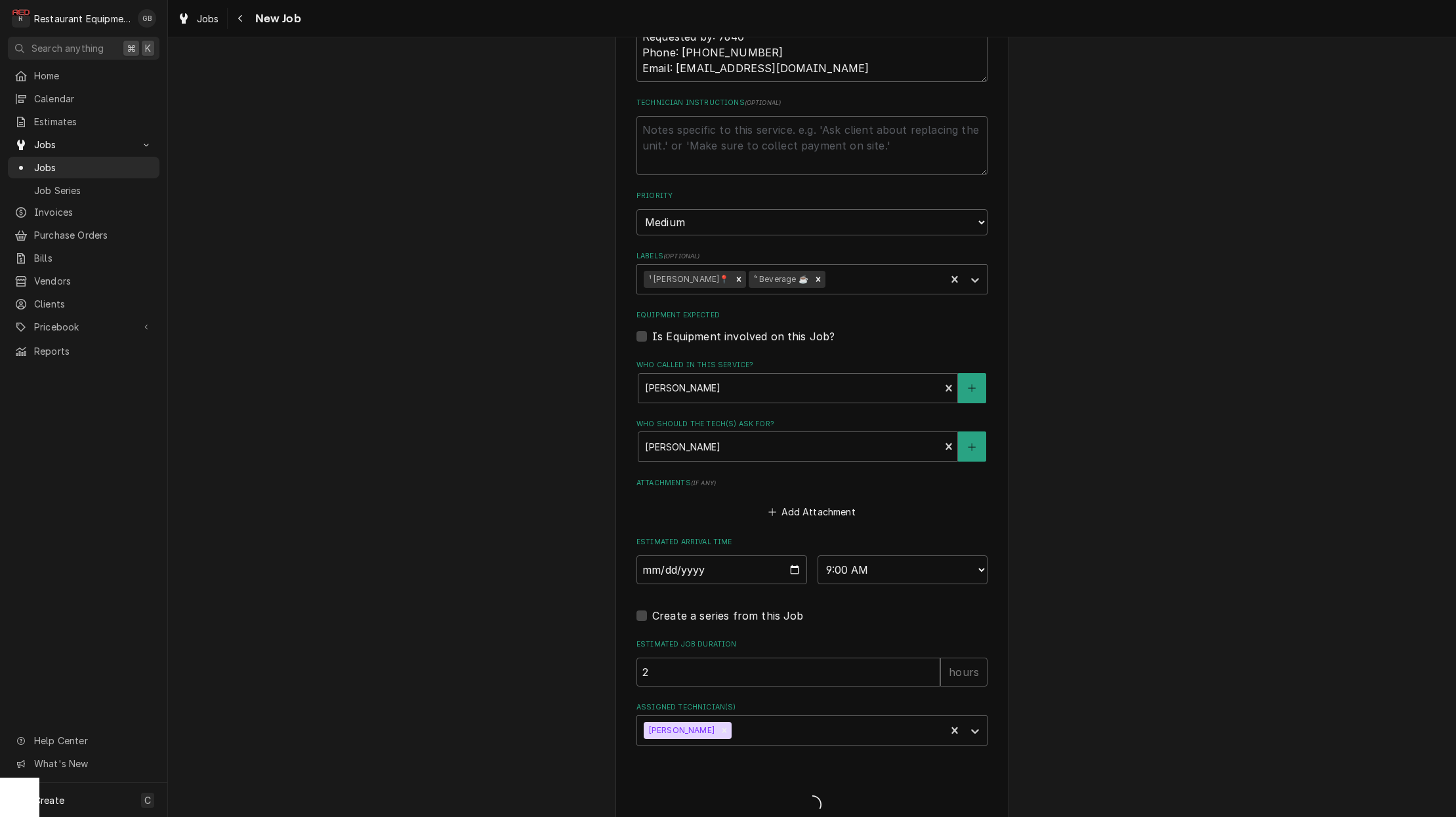
type textarea "x"
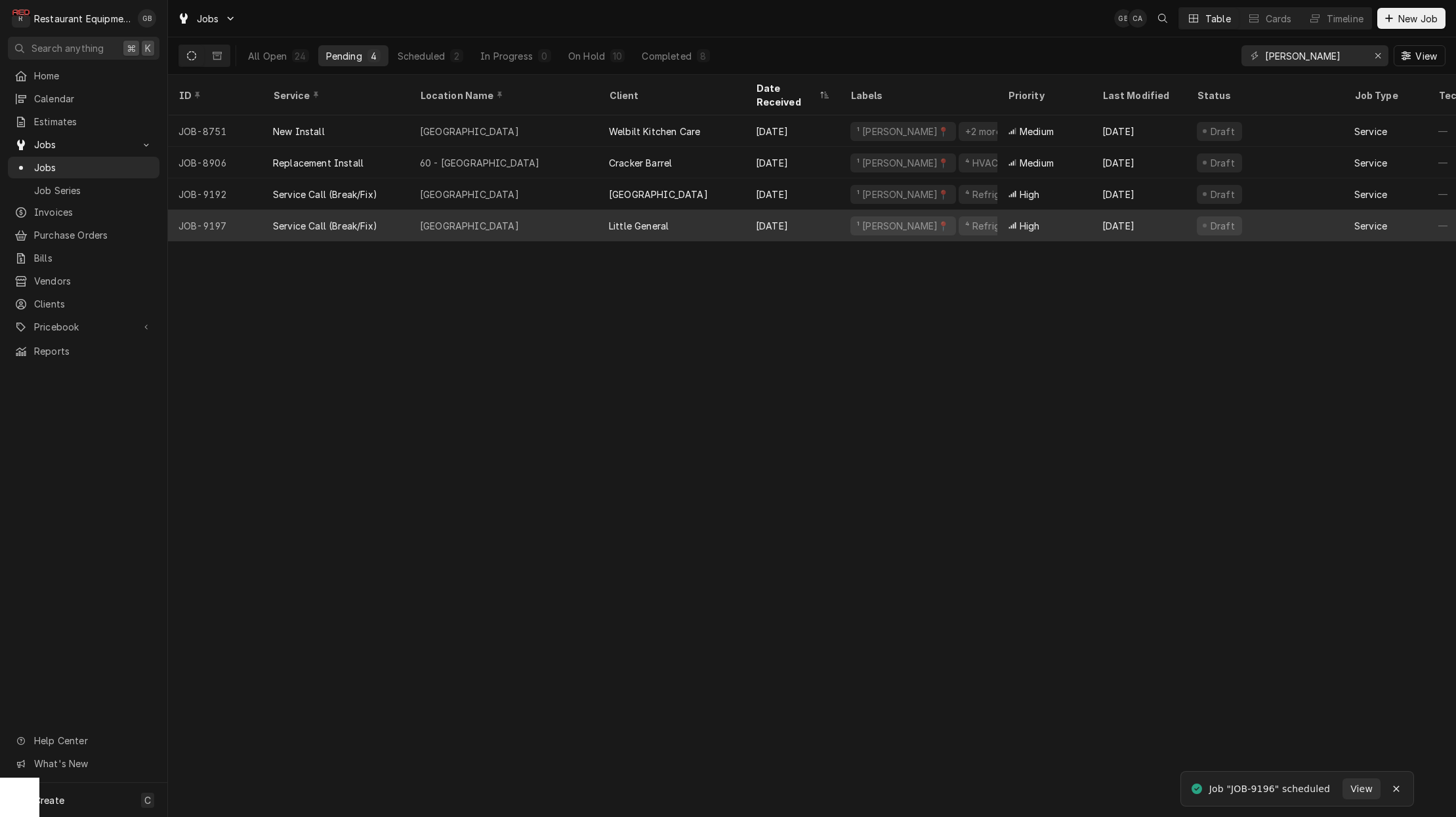
click at [505, 210] on div "Green Valley" at bounding box center [504, 226] width 189 height 32
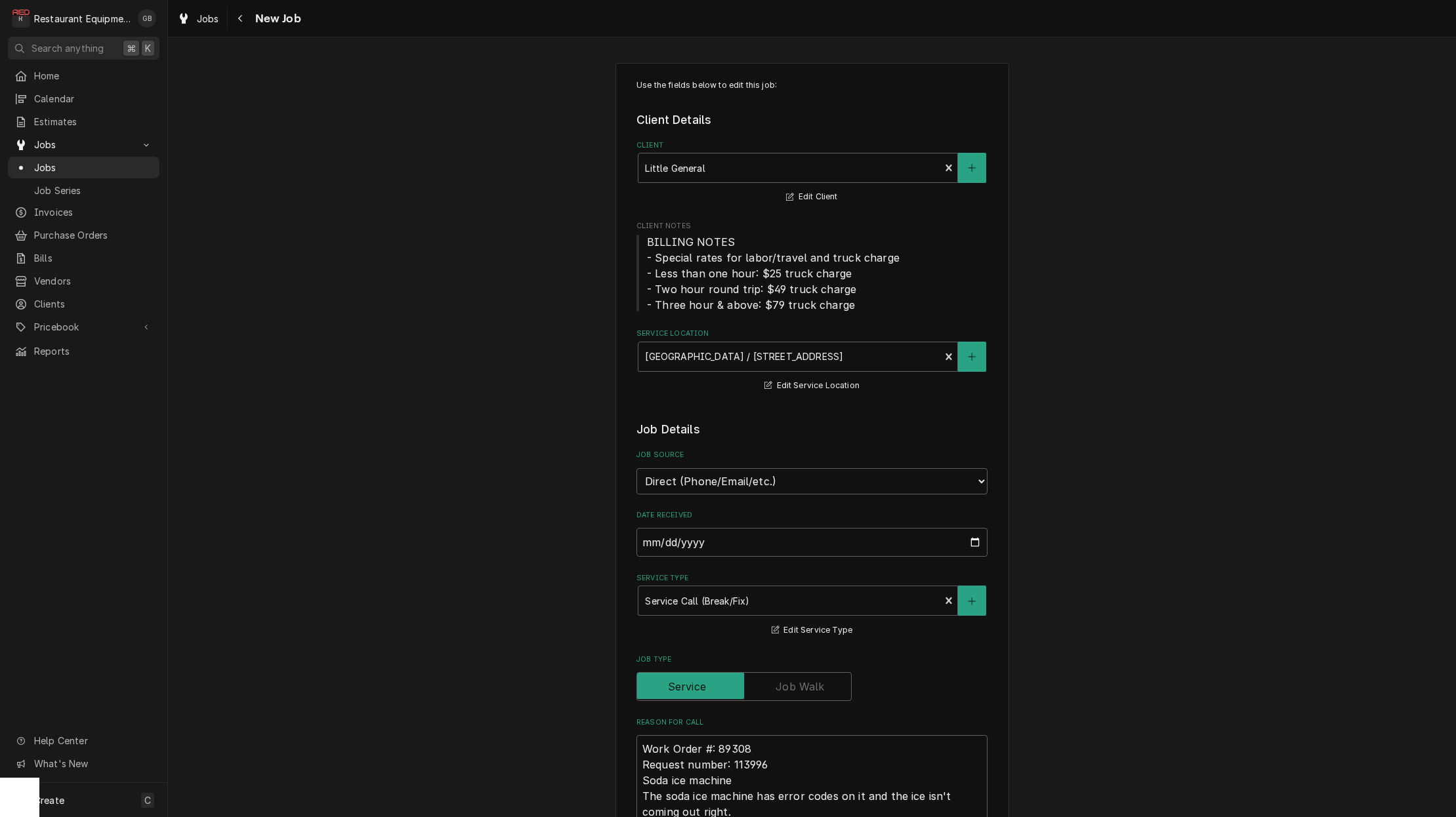
type textarea "x"
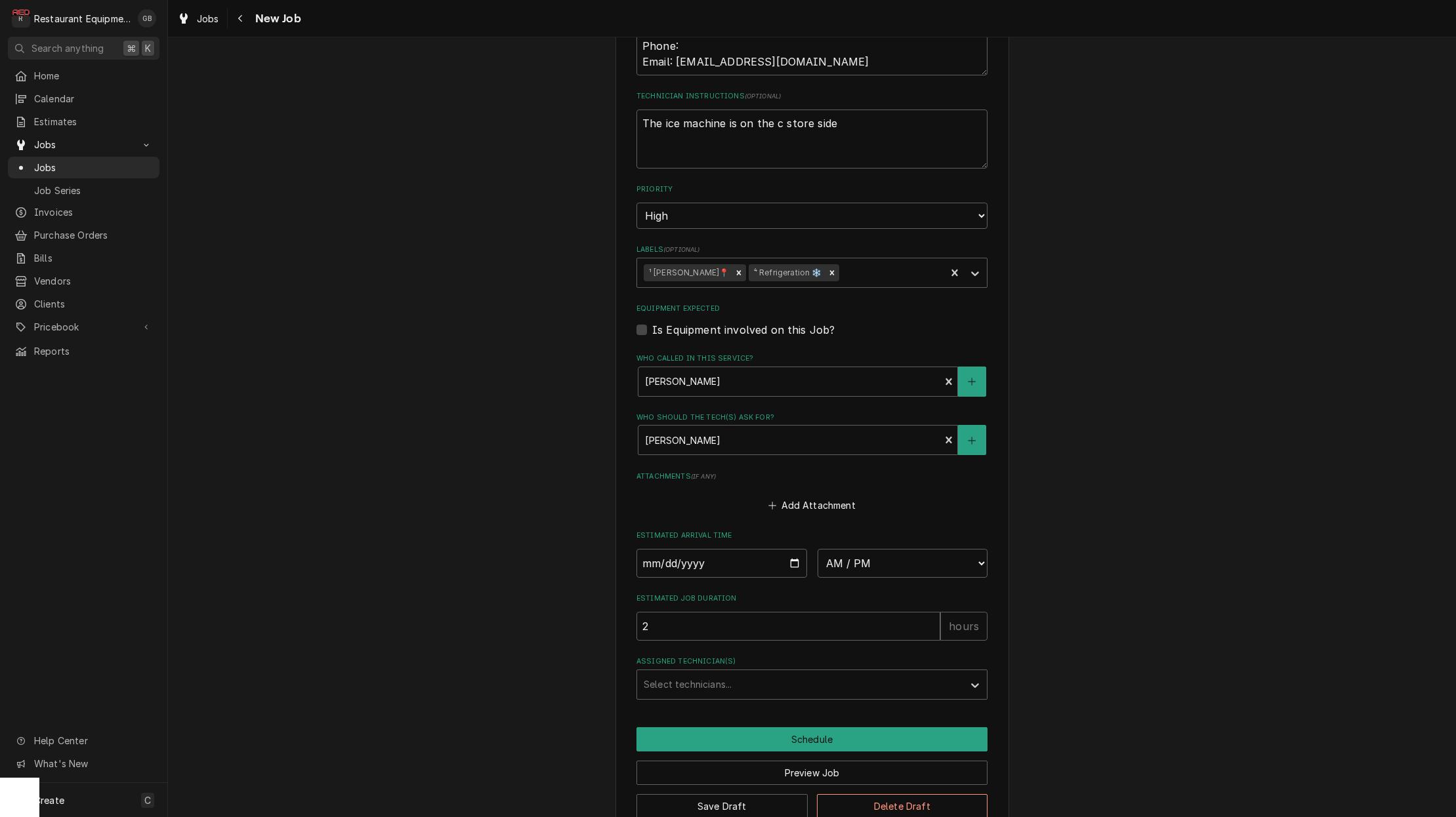
scroll to position [797, 0]
click at [674, 550] on input "Date" at bounding box center [722, 564] width 170 height 29
type input "[DATE]"
type textarea "x"
select select "09:00:00"
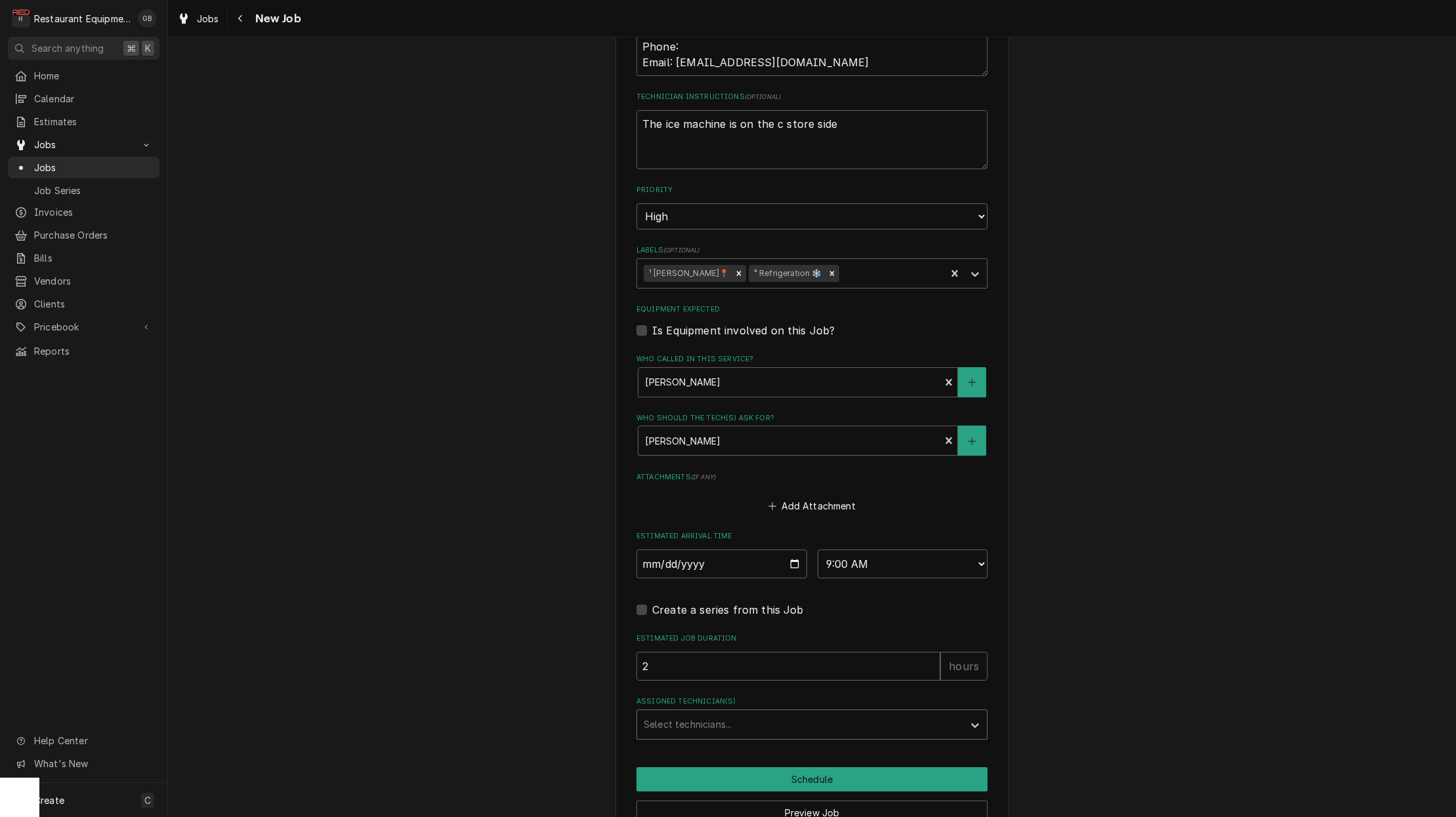
click at [780, 713] on div "Assigned Technician(s)" at bounding box center [800, 725] width 313 height 24
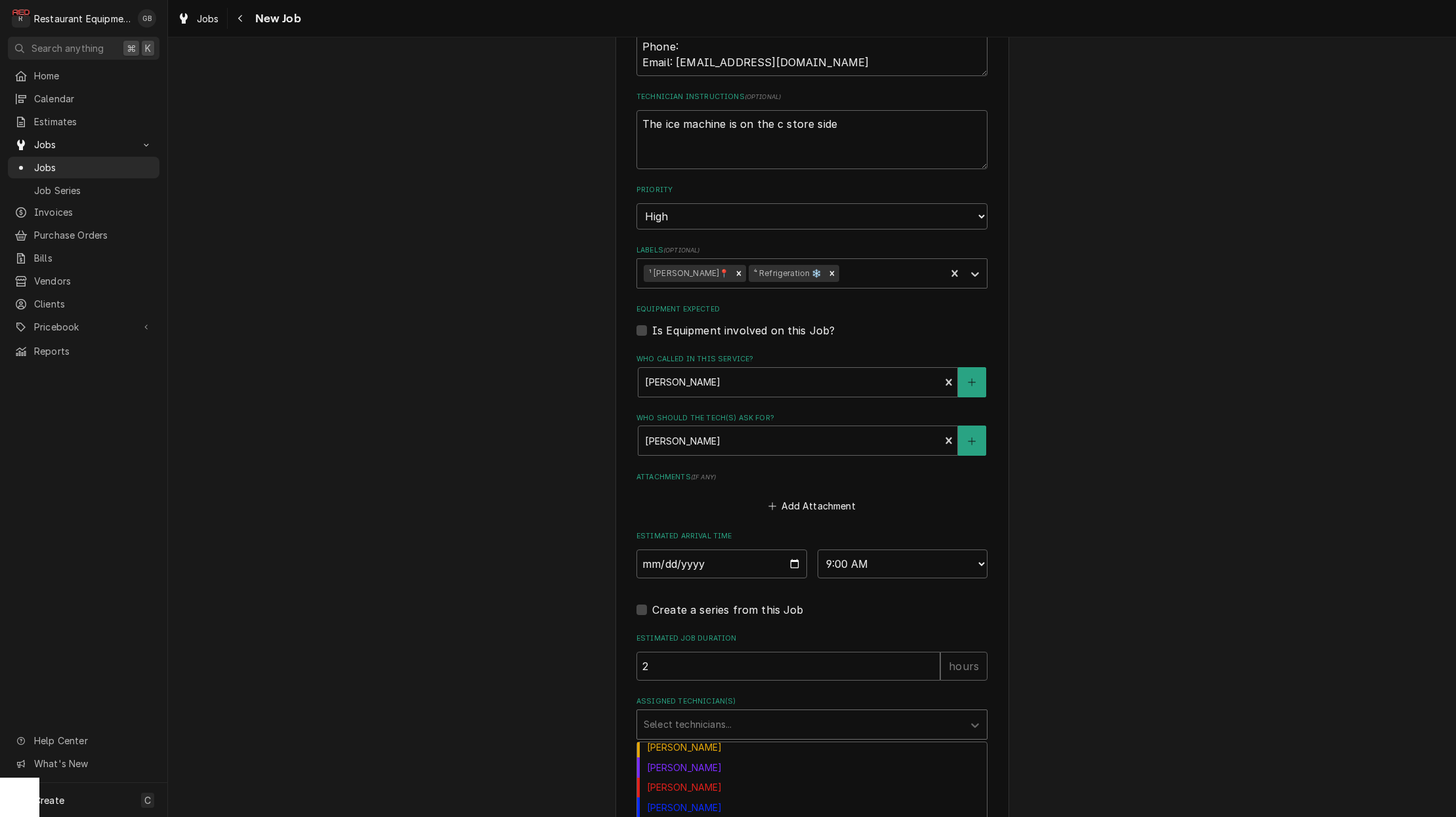
scroll to position [168, 0]
click at [687, 755] on div "[PERSON_NAME]" at bounding box center [812, 765] width 350 height 20
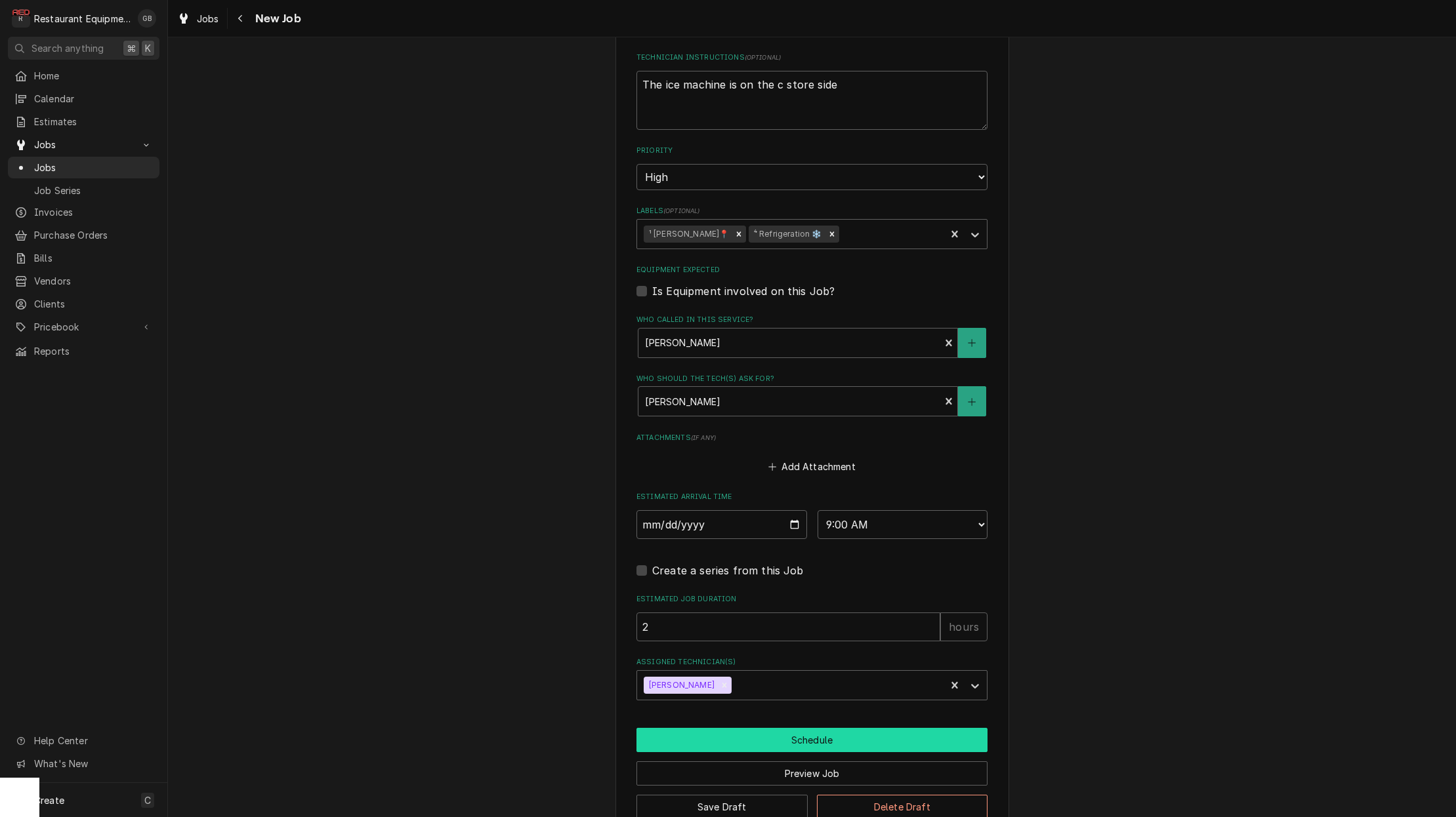
click at [758, 728] on button "Schedule" at bounding box center [812, 740] width 351 height 24
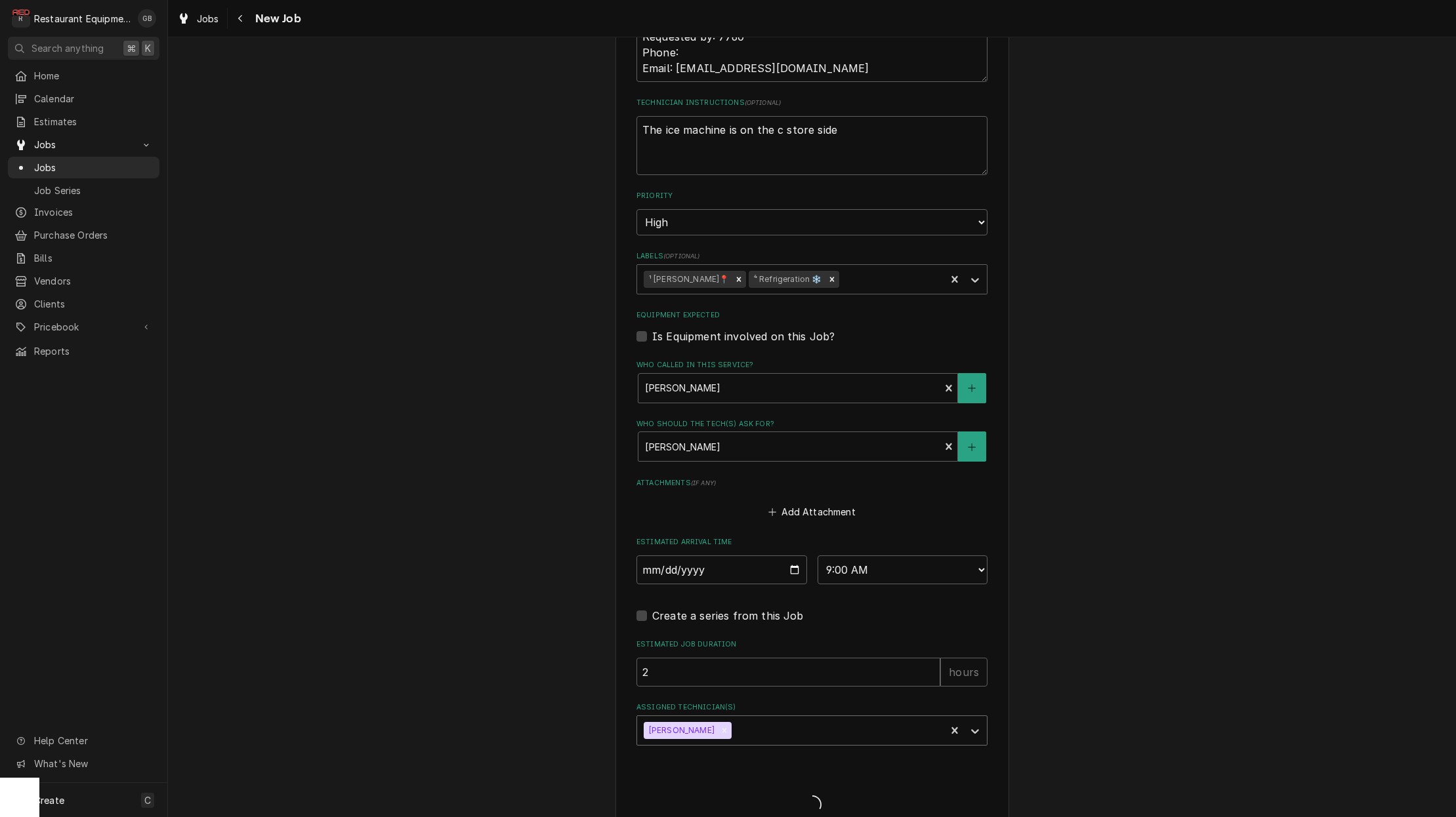
type textarea "x"
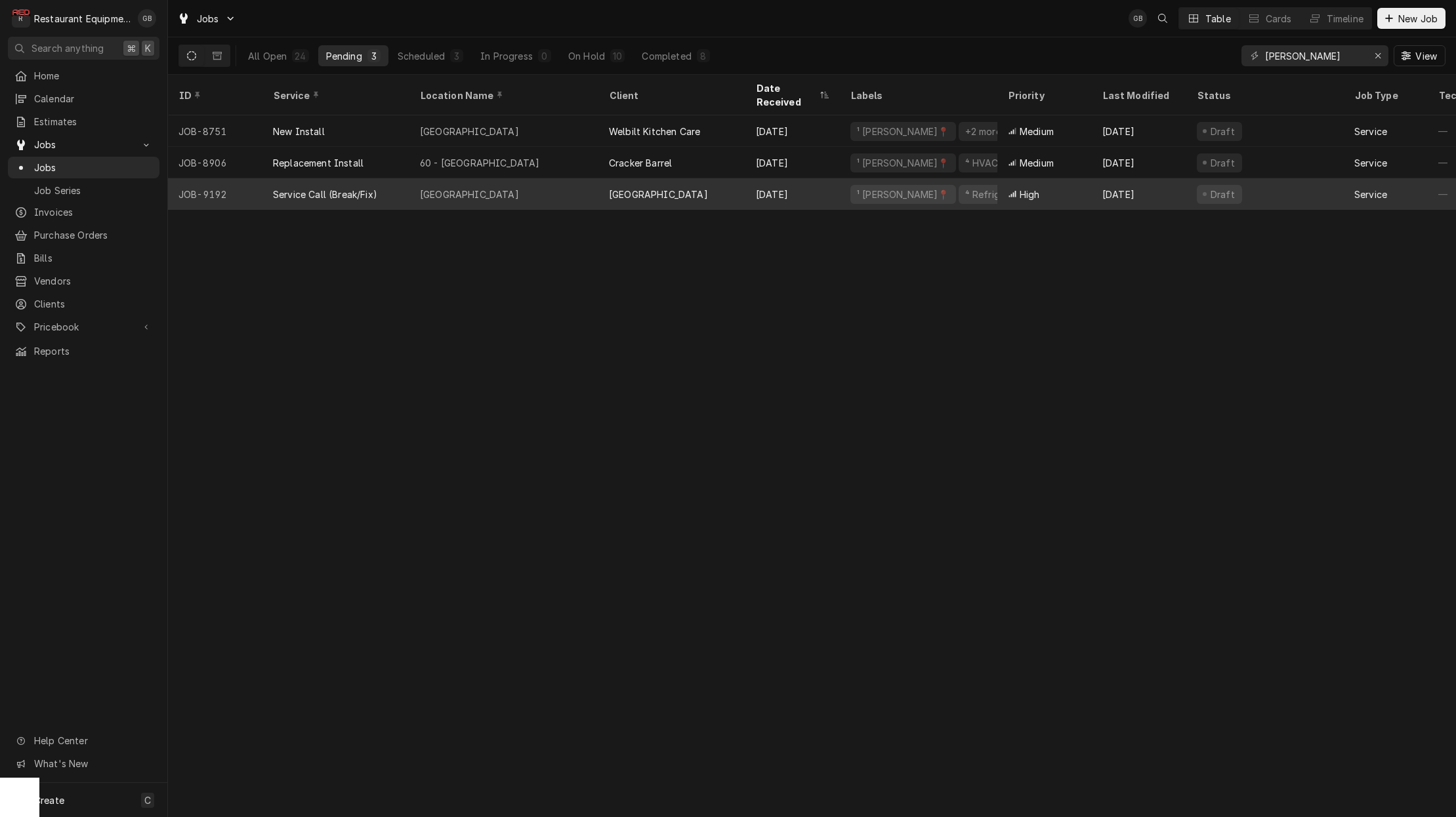
click at [516, 188] on div "Hollywood Elementary" at bounding box center [469, 195] width 99 height 13
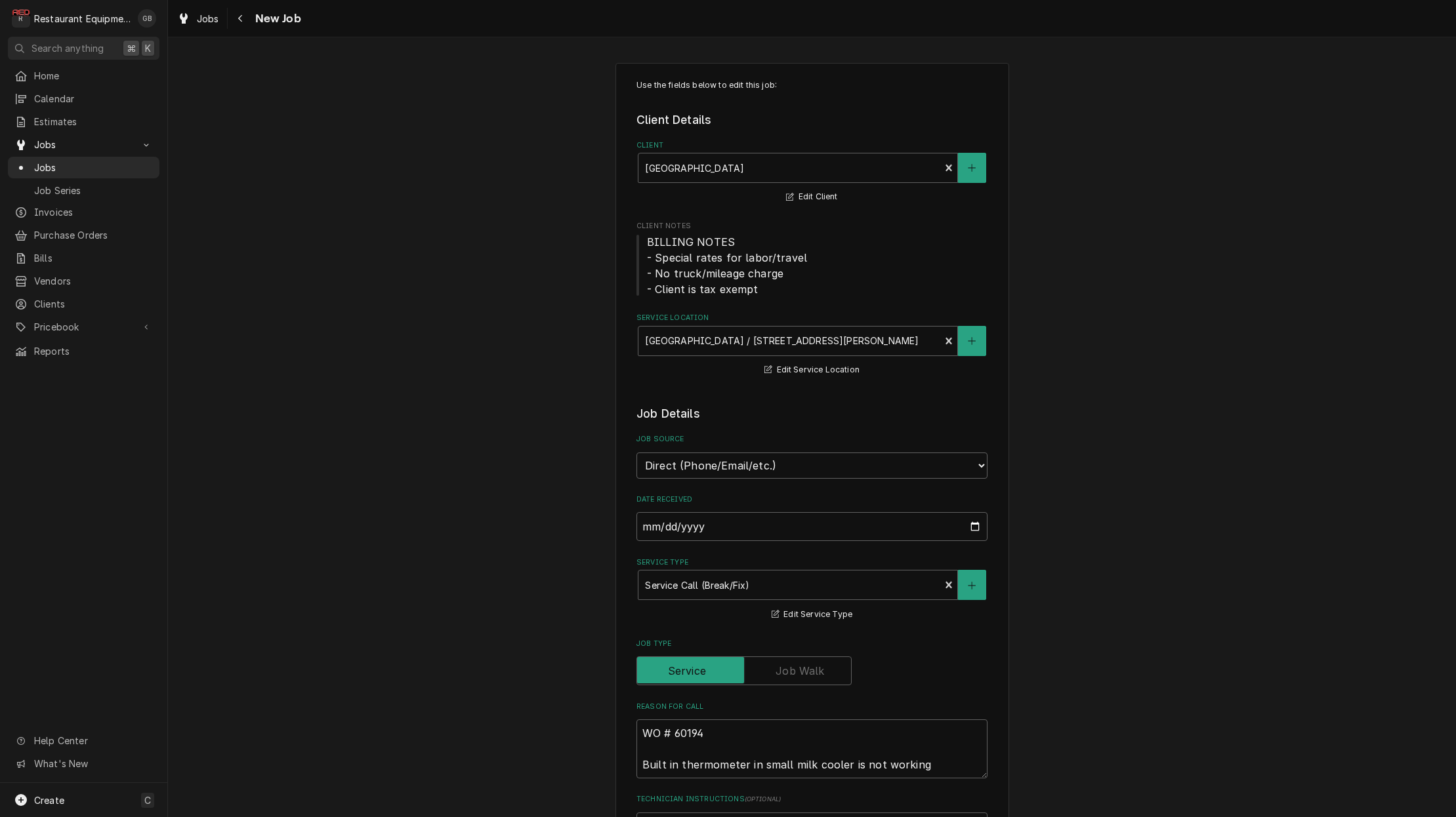
type textarea "x"
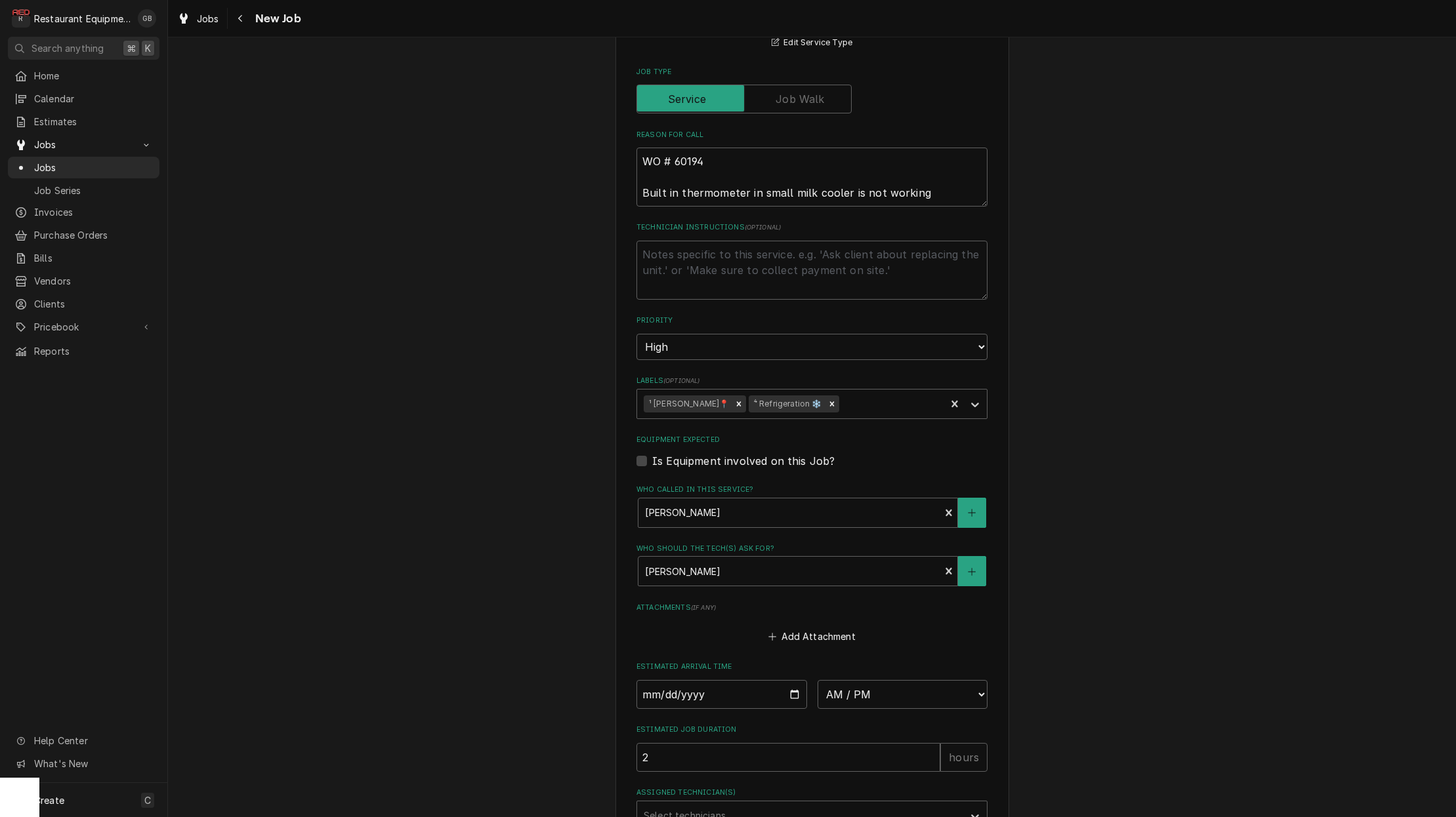
scroll to position [577, 0]
click at [668, 675] on input "Date" at bounding box center [722, 689] width 170 height 29
type input "[DATE]"
type textarea "x"
click at [852, 719] on label "Estimated Job Duration" at bounding box center [812, 725] width 351 height 11
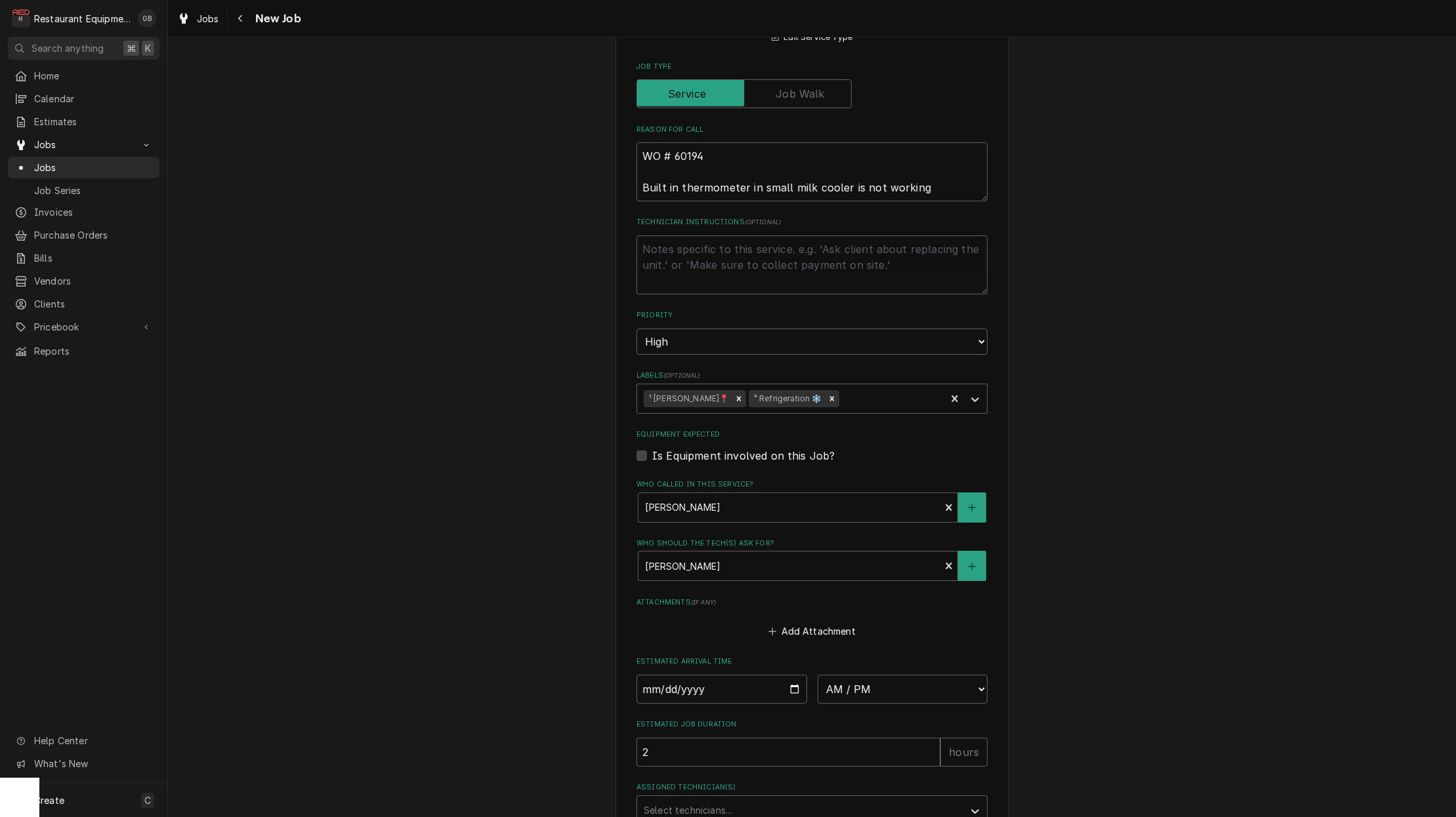
click at [852, 738] on input "2" at bounding box center [788, 752] width 304 height 29
select select "09:00:00"
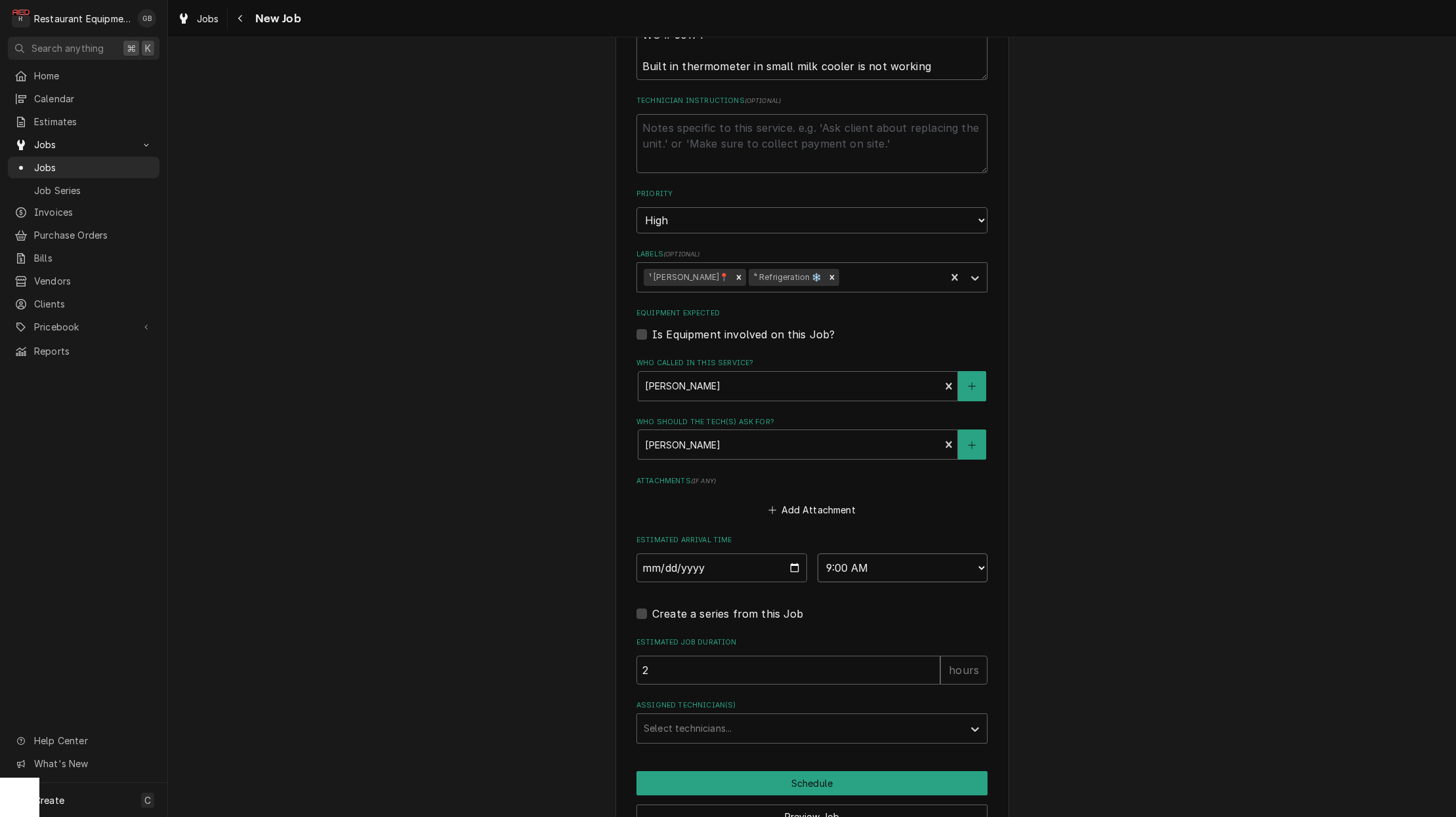
scroll to position [699, 0]
click at [740, 718] on div "Use the fields below to edit this job: Client Details Client Raleigh County Sch…" at bounding box center [812, 121] width 393 height 1515
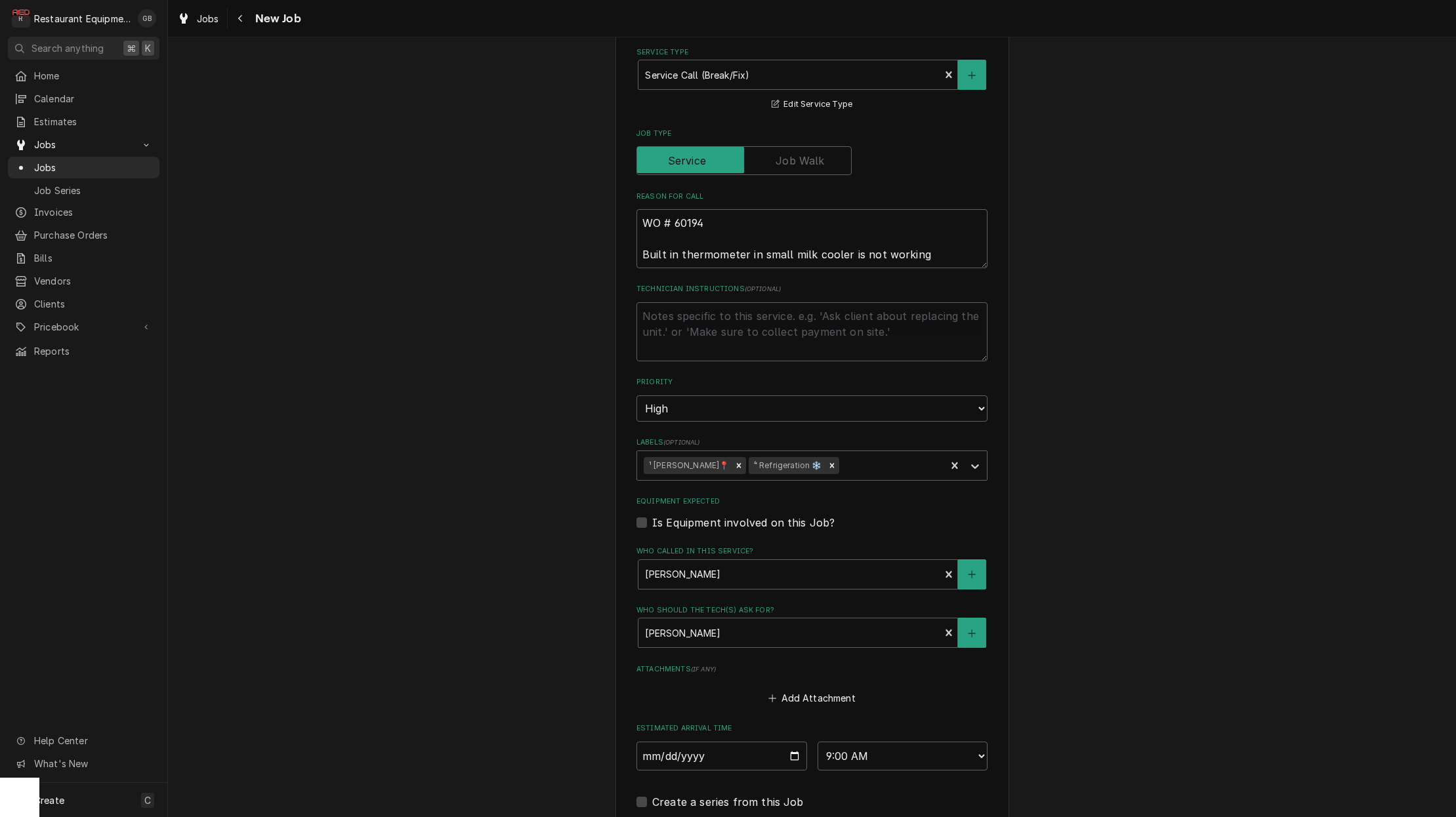
click at [711, 507] on fieldset "Job Details Job Source Direct (Phone/Email/etc.) Service Channel Corrigo Ecotra…" at bounding box center [812, 413] width 351 height 1037
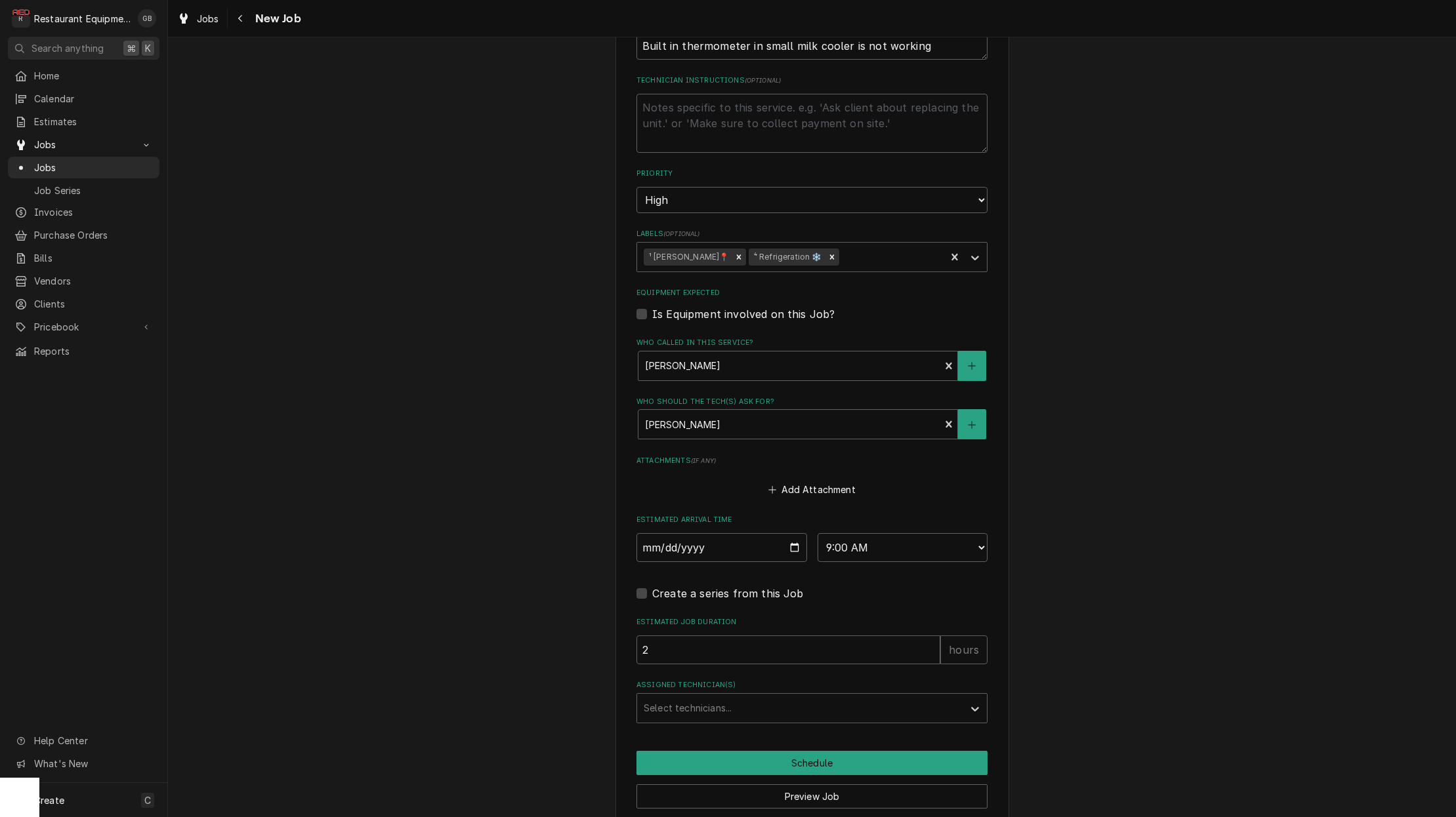
scroll to position [721, 0]
click at [768, 694] on div "Assigned Technician(s)" at bounding box center [800, 706] width 313 height 24
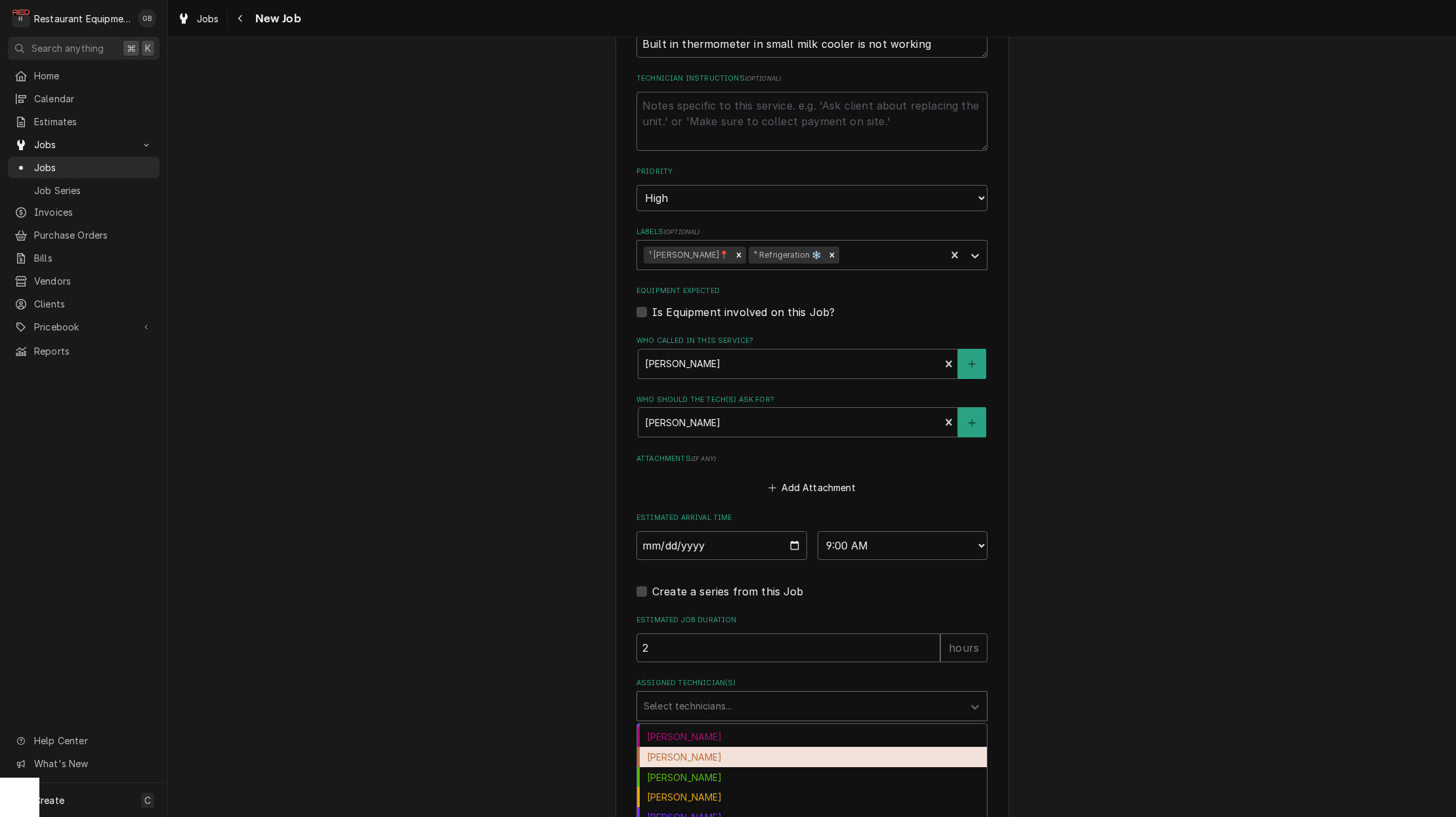
scroll to position [100, 0]
click at [722, 745] on div "Hunter Ralston" at bounding box center [812, 755] width 350 height 20
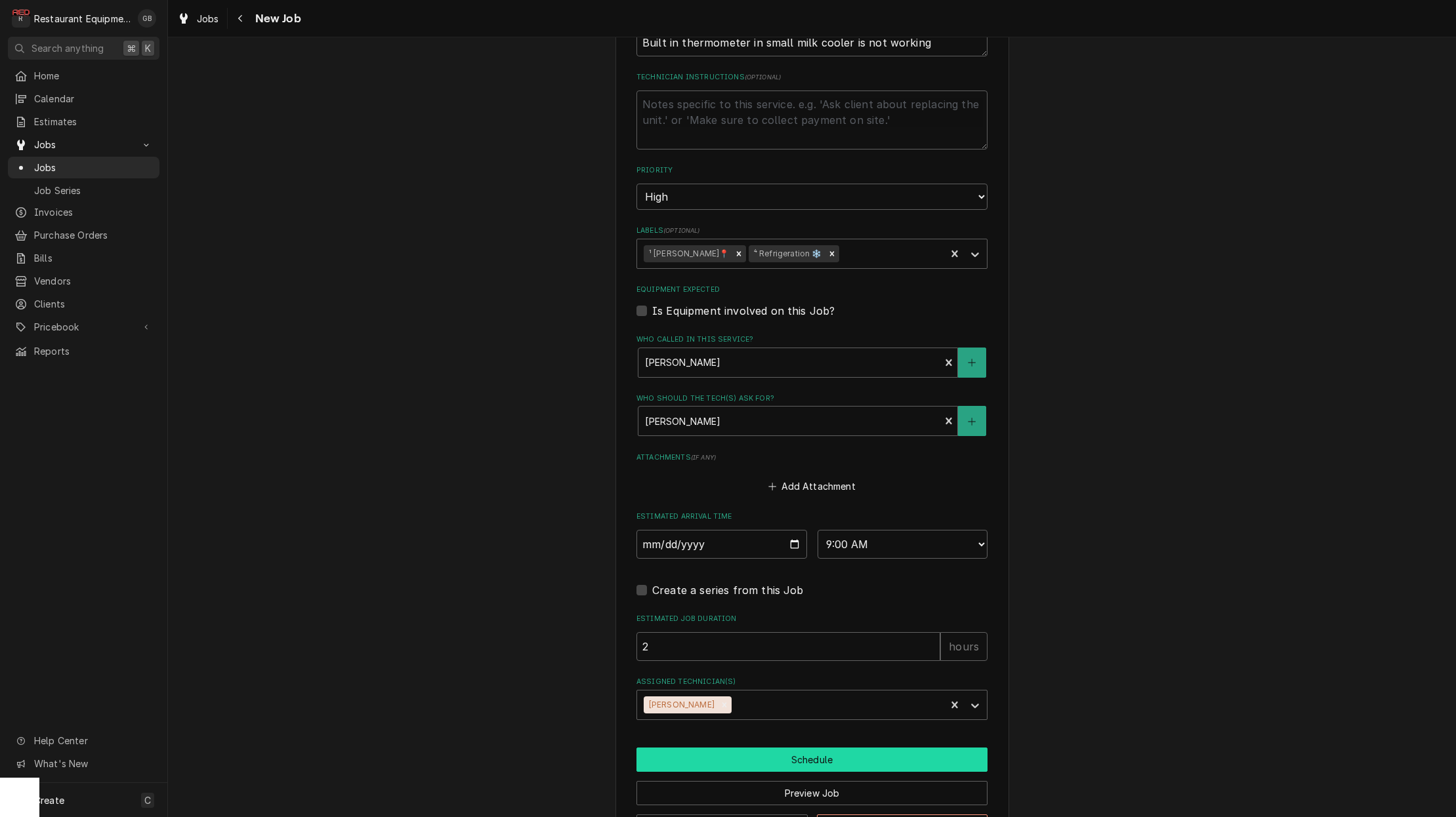
click at [724, 748] on button "Schedule" at bounding box center [812, 760] width 351 height 24
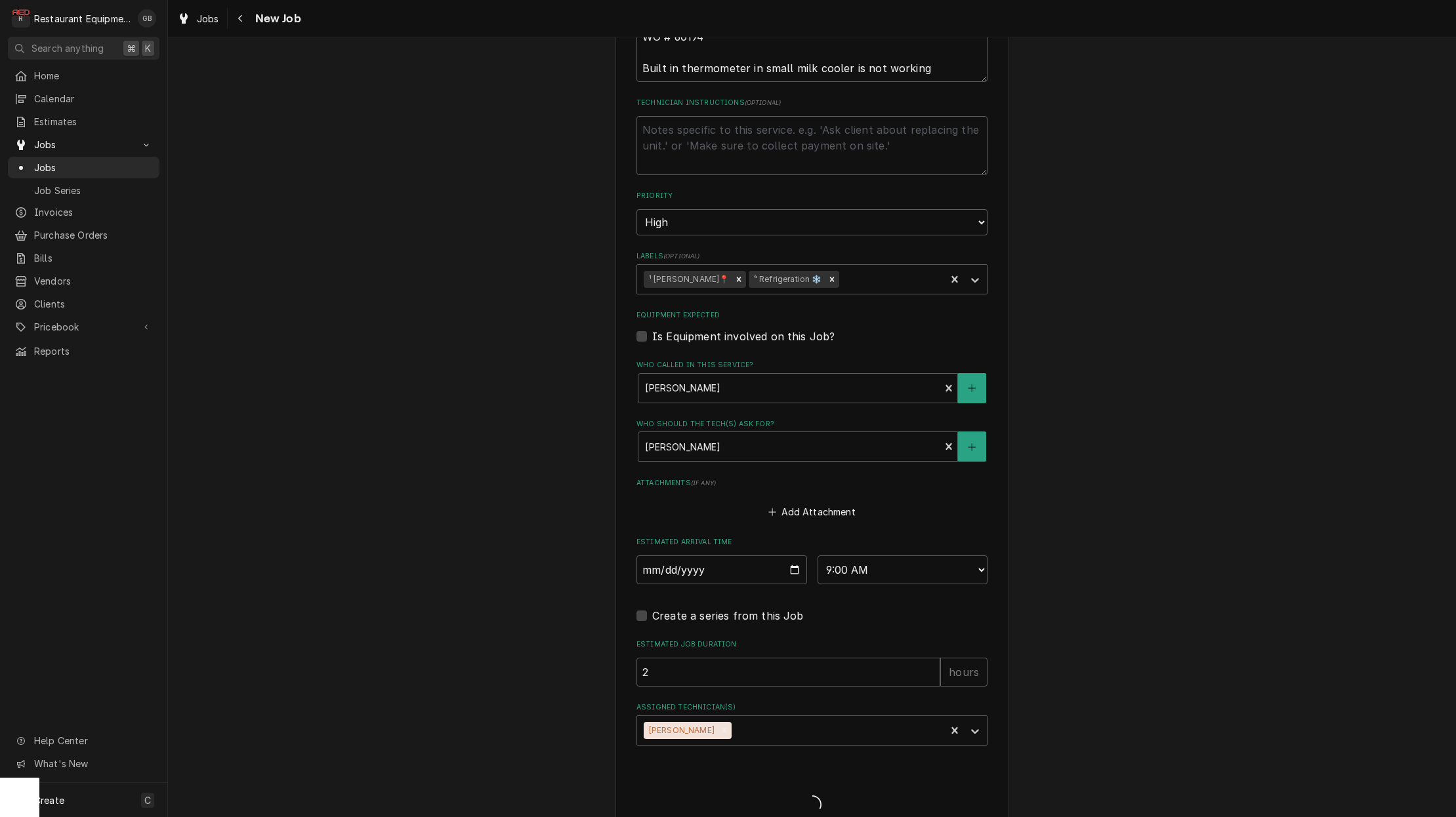
type textarea "x"
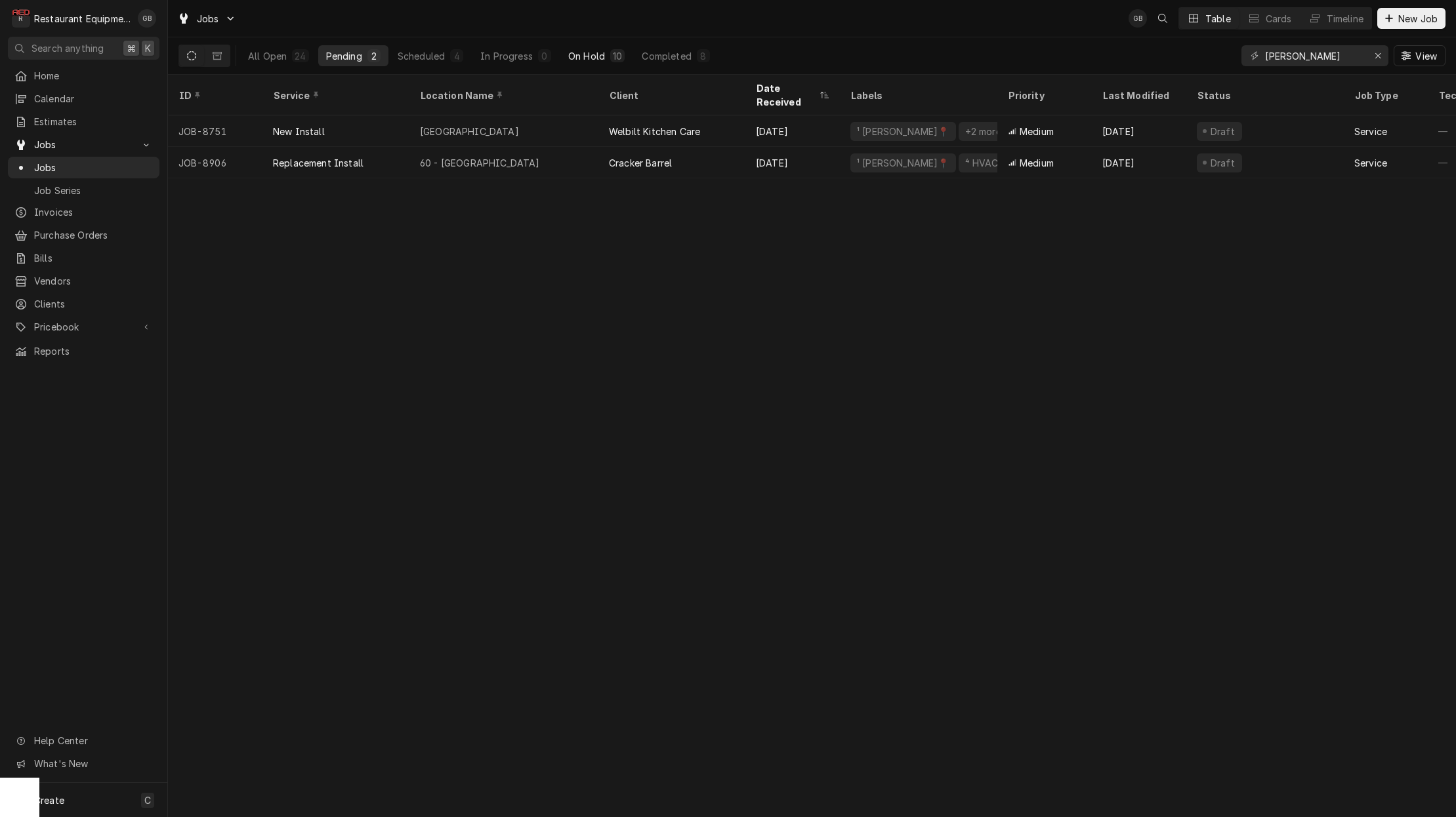
click at [575, 48] on button "On Hold 10" at bounding box center [596, 55] width 72 height 21
